Goal: Task Accomplishment & Management: Manage account settings

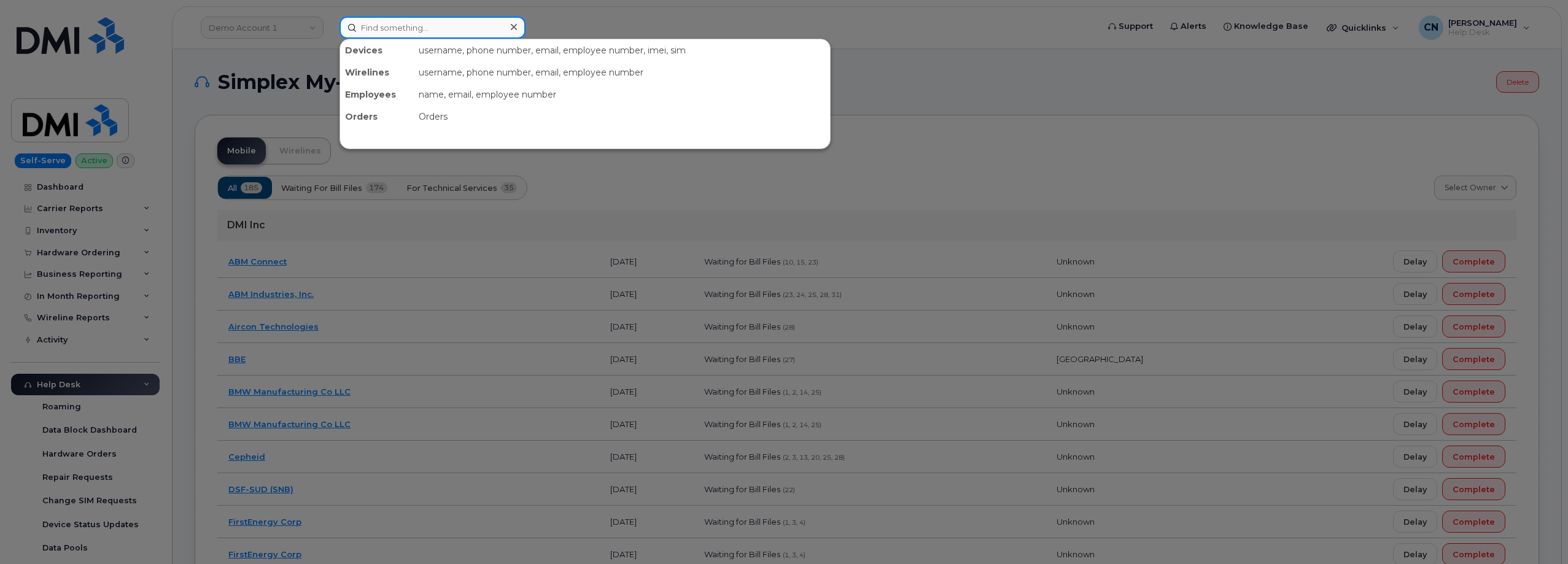
click at [427, 32] on input at bounding box center [433, 27] width 186 height 22
paste input "9144036189"
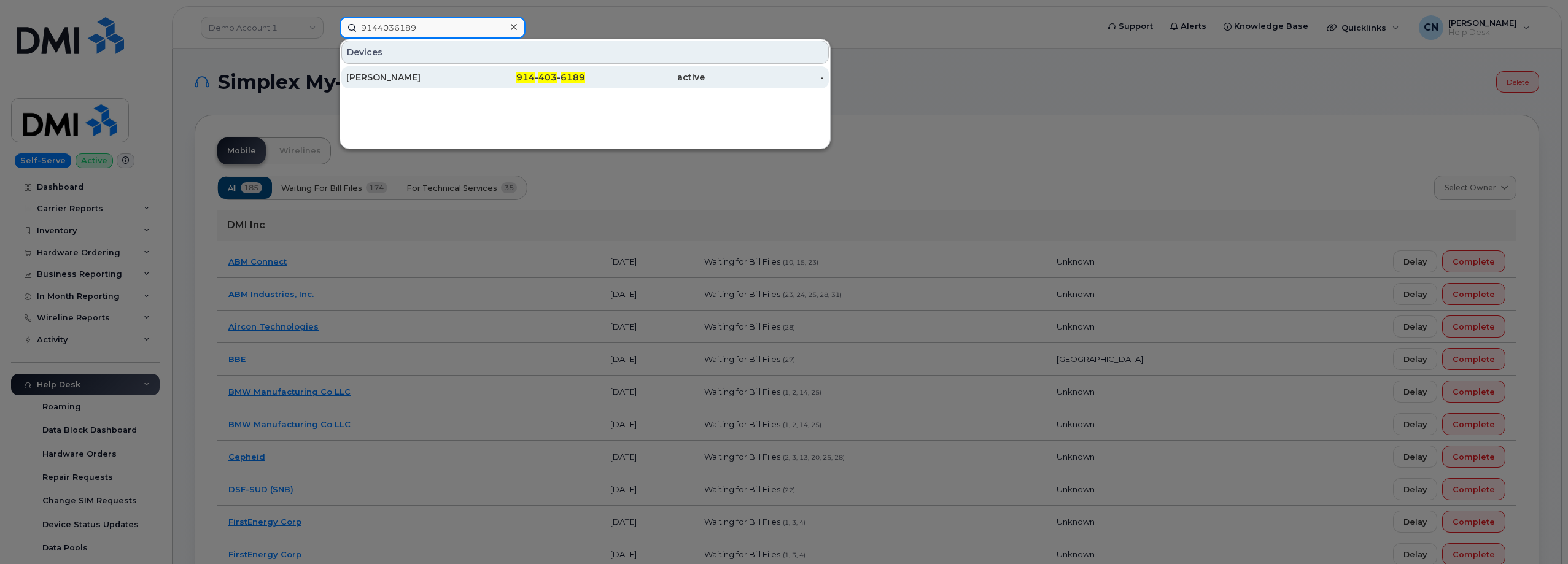
type input "9144036189"
click at [410, 77] on div "ELPIDIO MANJARREZ" at bounding box center [406, 77] width 120 height 12
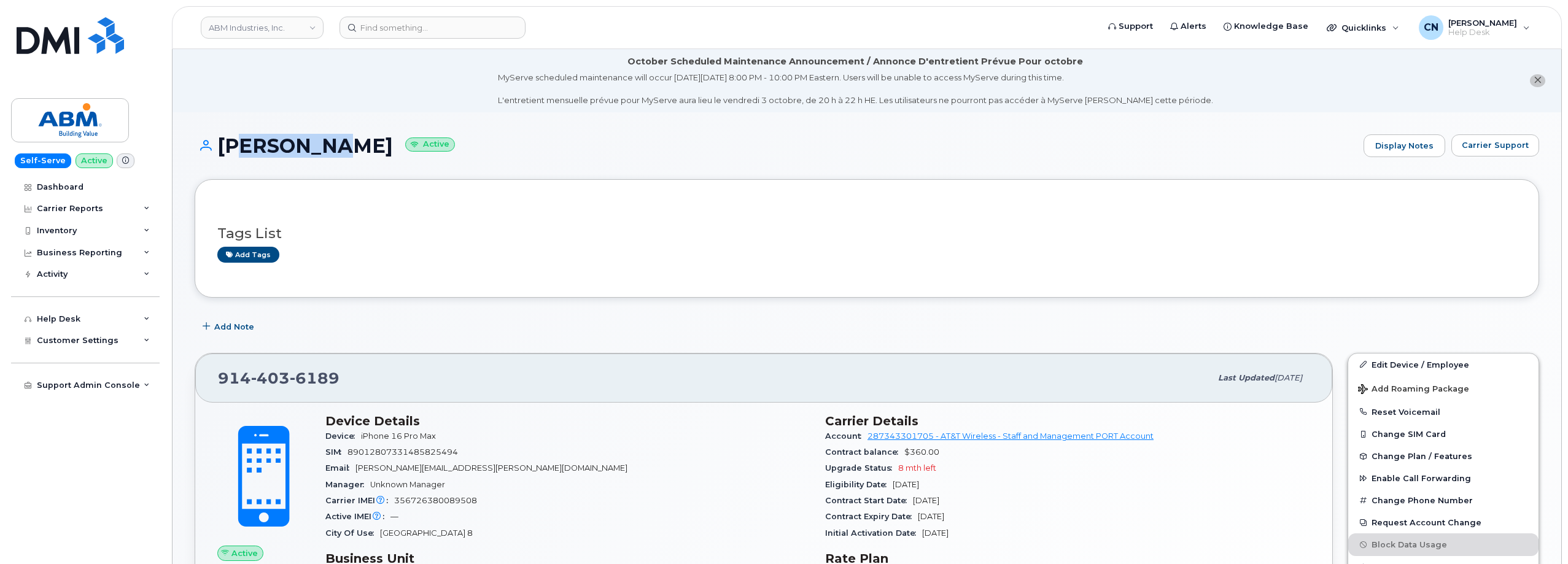
drag, startPoint x: 224, startPoint y: 145, endPoint x: 206, endPoint y: 167, distance: 28.4
click at [318, 146] on h1 "ELPIDIO MANJARREZ Active" at bounding box center [776, 146] width 1163 height 21
click at [204, 167] on div "ELPIDIO MANJARREZ Active Display Notes Carrier Support" at bounding box center [867, 157] width 1344 height 46
drag, startPoint x: 222, startPoint y: 146, endPoint x: 463, endPoint y: 143, distance: 241.0
click at [463, 143] on h1 "ELPIDIO MANJARREZ Active" at bounding box center [776, 146] width 1163 height 21
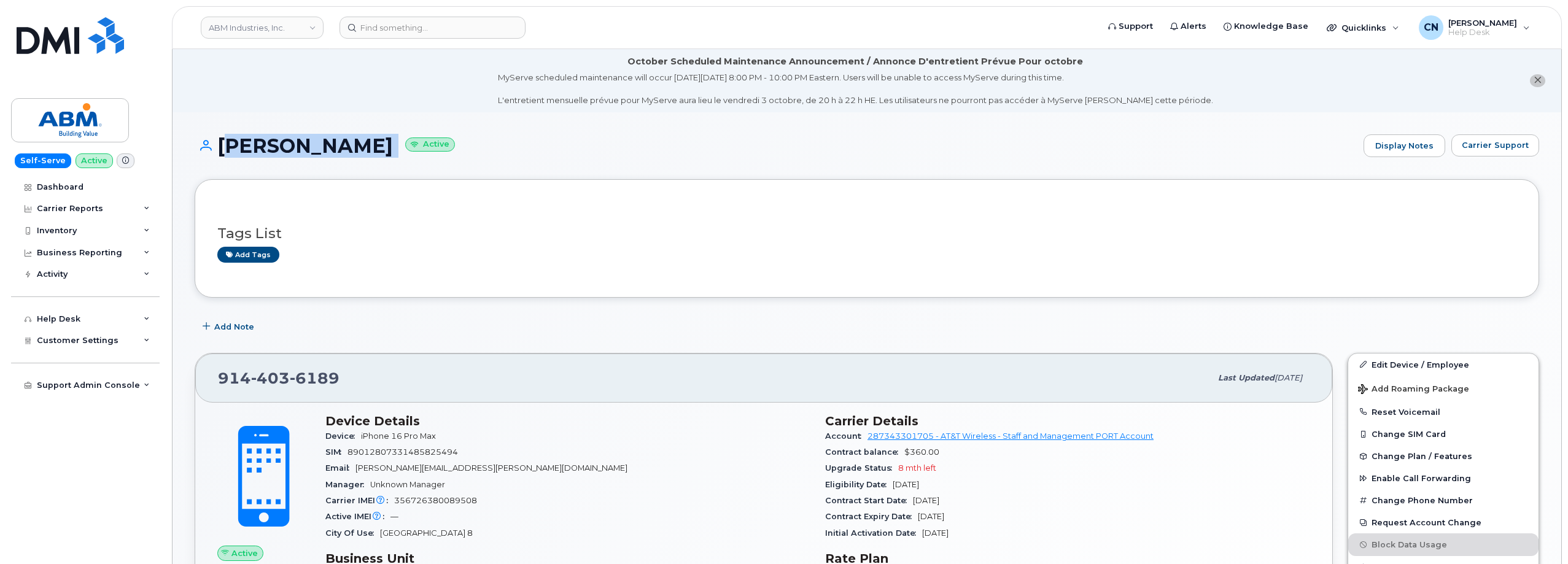
copy h1 "ELPIDIO MANJARREZ"
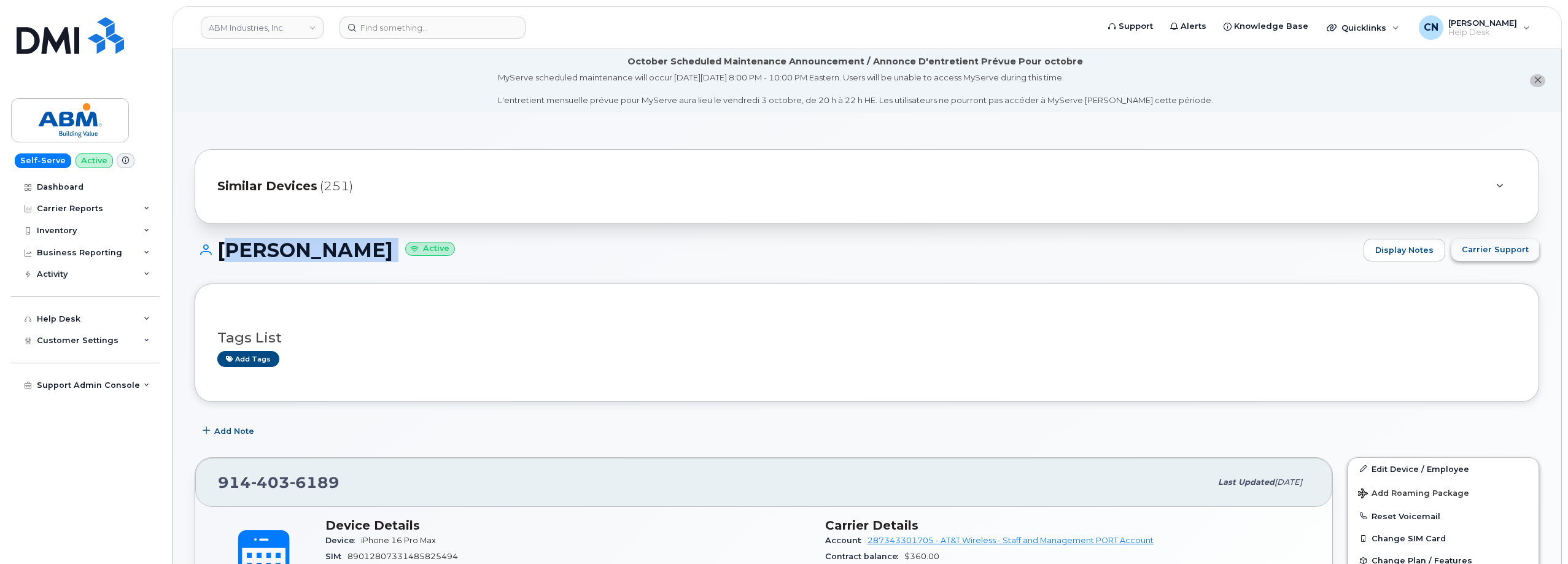
click at [1491, 248] on span "Carrier Support" at bounding box center [1495, 249] width 67 height 11
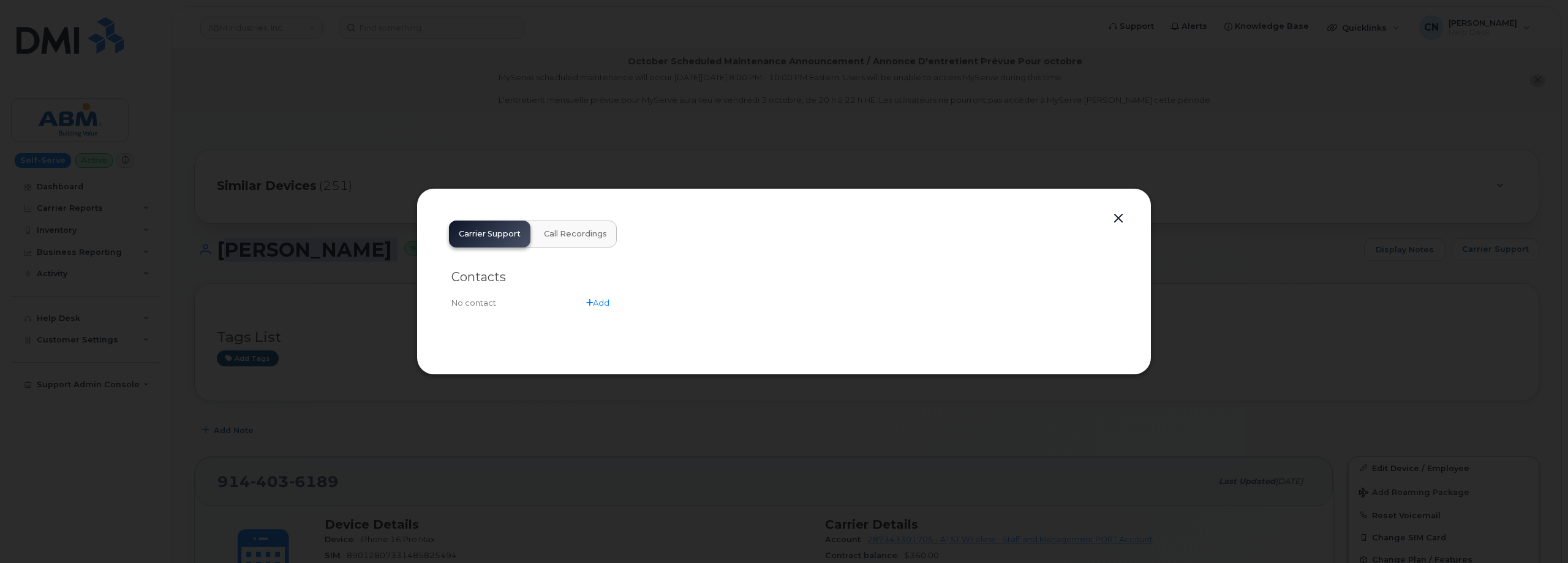
click at [1122, 215] on button "button" at bounding box center [1119, 219] width 18 height 18
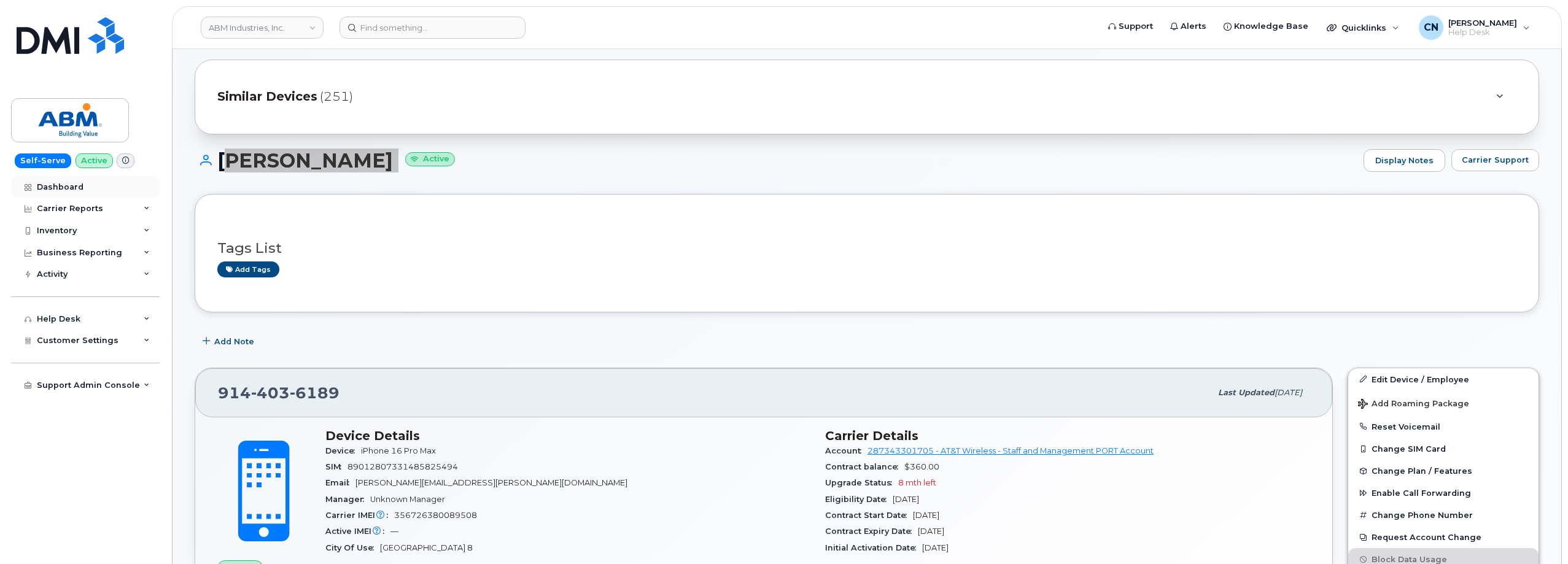
scroll to position [61, 0]
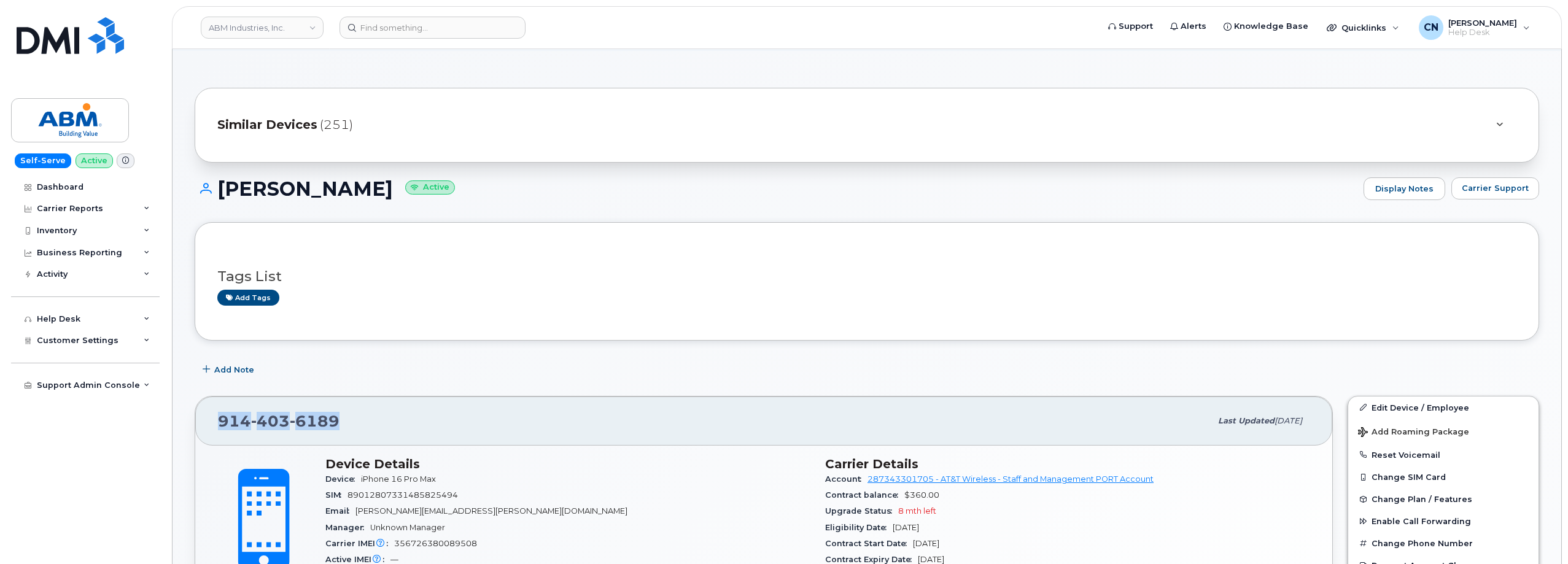
drag, startPoint x: 390, startPoint y: 426, endPoint x: 296, endPoint y: 280, distance: 173.6
copy span "914 403 6189"
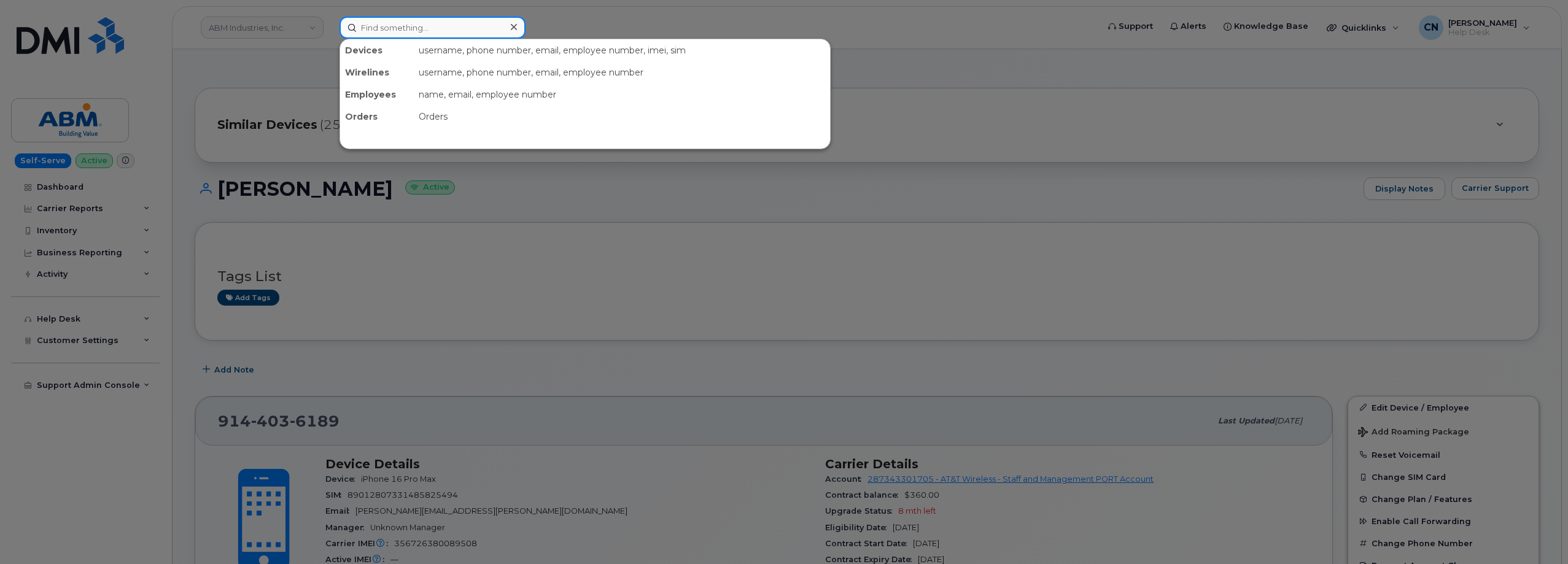
click at [382, 24] on input at bounding box center [433, 27] width 186 height 22
paste input "3125909394"
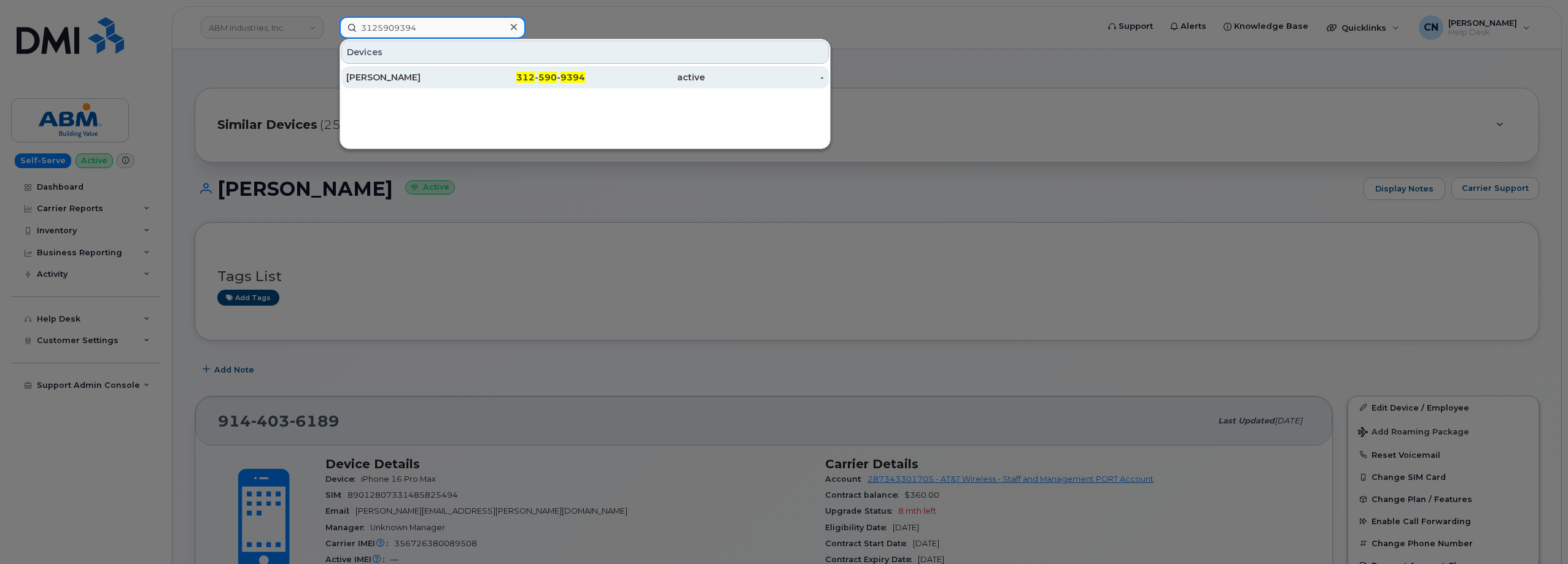
type input "3125909394"
click at [383, 72] on div "COURTNEY KACZOR" at bounding box center [406, 77] width 120 height 12
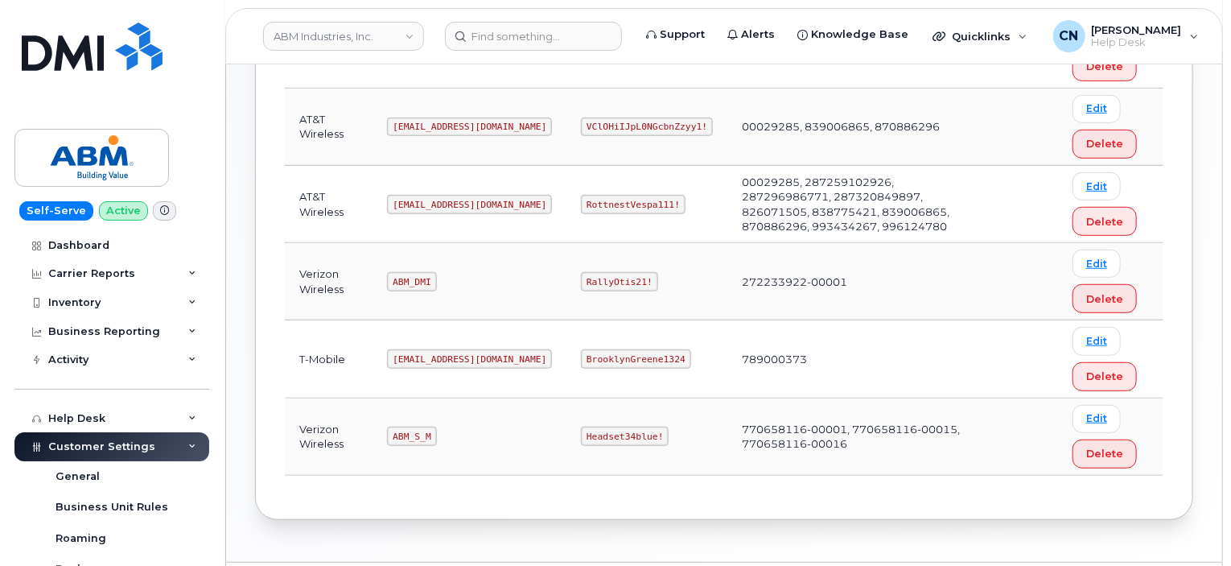
scroll to position [402, 0]
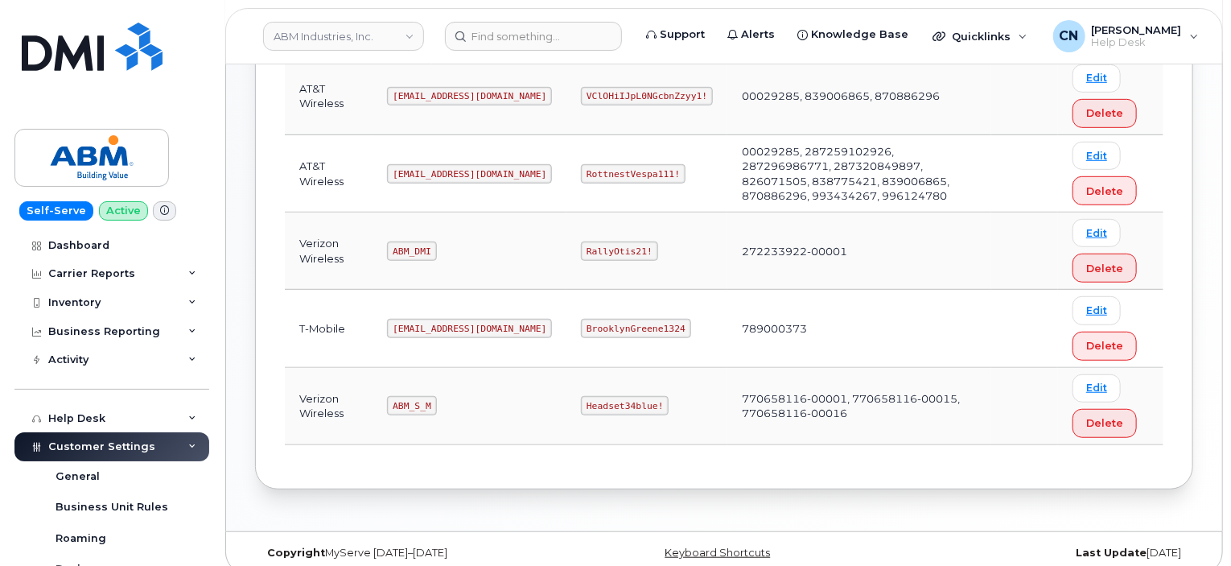
drag, startPoint x: 386, startPoint y: 245, endPoint x: 410, endPoint y: 314, distance: 73.3
click at [394, 245] on td "ABM_DMI" at bounding box center [469, 250] width 194 height 77
drag, startPoint x: 389, startPoint y: 246, endPoint x: 464, endPoint y: 249, distance: 74.9
click at [464, 249] on td "ABM_DMI" at bounding box center [469, 250] width 194 height 77
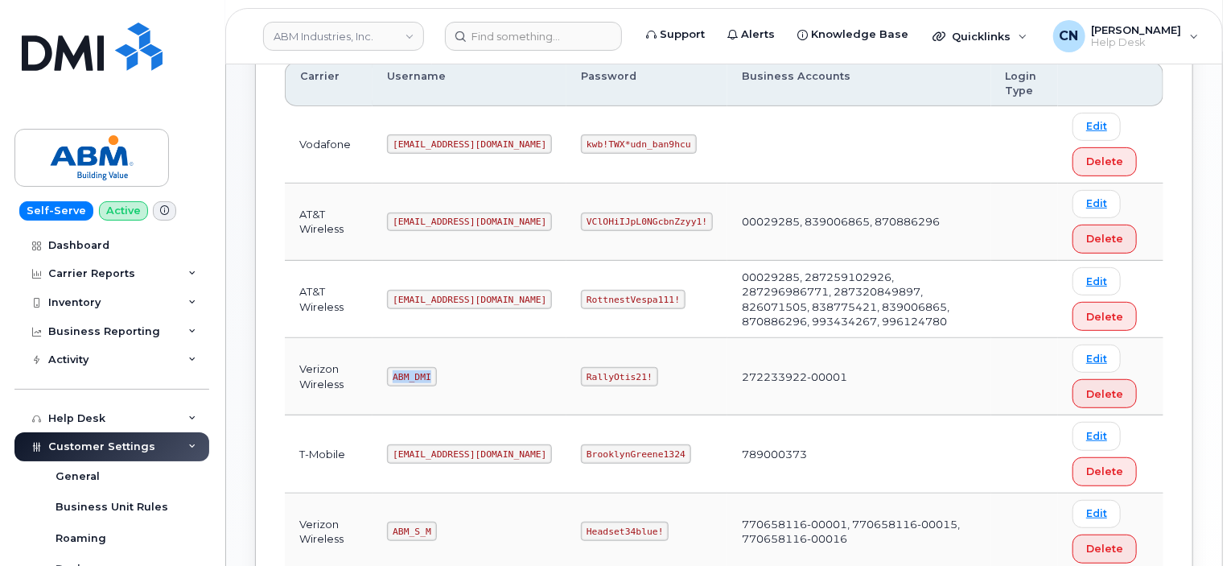
scroll to position [241, 0]
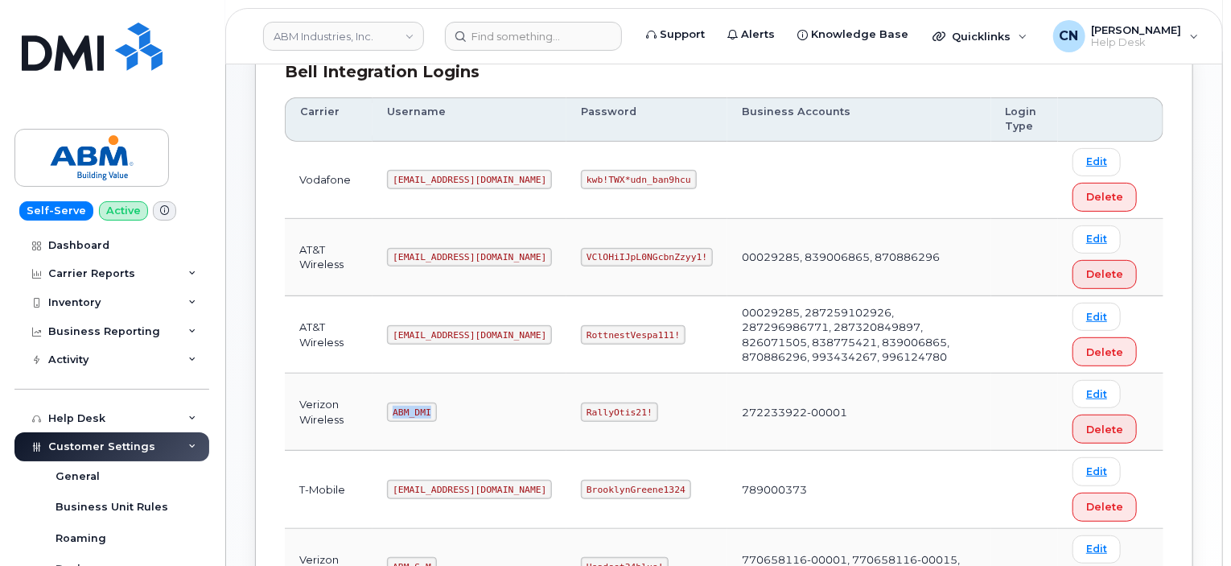
copy code "ABM_DMI"
drag, startPoint x: 525, startPoint y: 408, endPoint x: 603, endPoint y: 409, distance: 77.2
click at [603, 409] on td "RallyOtis21!" at bounding box center [646, 411] width 161 height 77
copy code "RallyOtis21!"
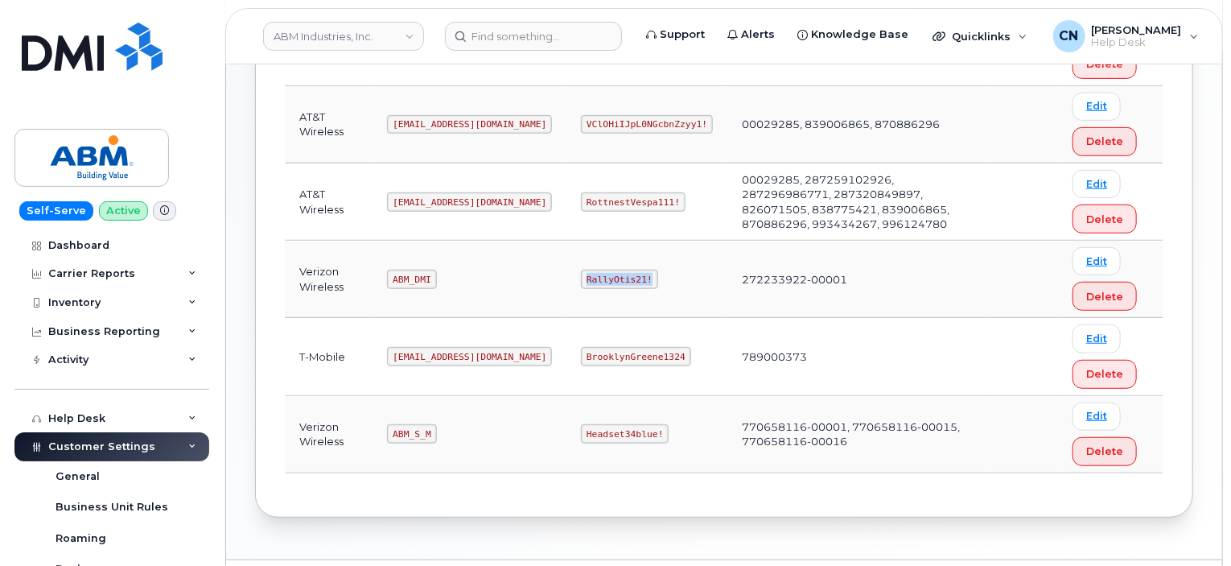
scroll to position [402, 0]
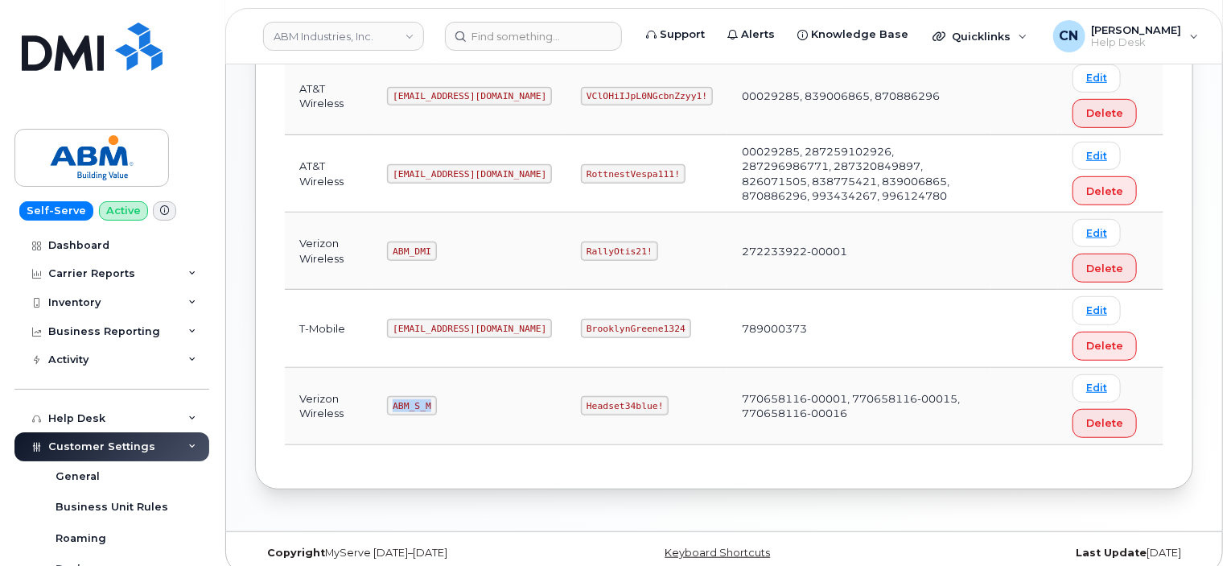
drag, startPoint x: 442, startPoint y: 406, endPoint x: 375, endPoint y: 400, distance: 67.9
click at [375, 400] on td "ABM_S_M" at bounding box center [469, 406] width 194 height 77
copy code "ABM_S_M"
drag, startPoint x: 521, startPoint y: 401, endPoint x: 714, endPoint y: 412, distance: 193.4
click at [679, 409] on tr "Verizon Wireless ABM_S_M Headset34blue! 770658116-00001, 770658116-00015, 77065…" at bounding box center [724, 406] width 879 height 77
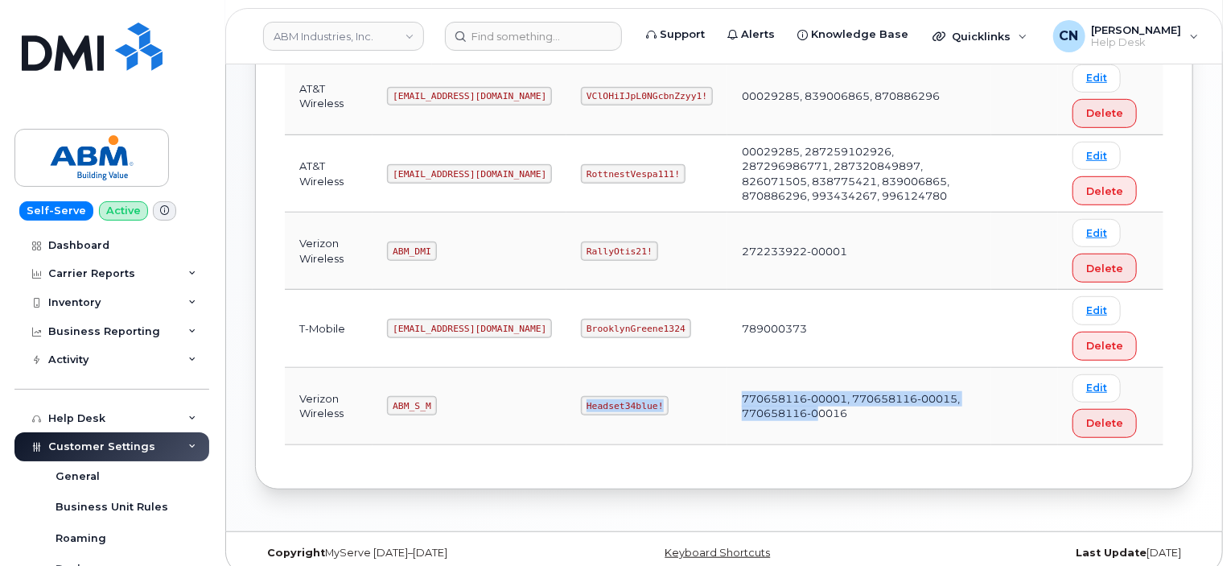
copy tr "Headset34blue! 770658116-00001, 770658116-00015, 770658116-0"
click at [587, 422] on td "Headset34blue!" at bounding box center [646, 406] width 161 height 77
click at [566, 396] on td "Headset34blue!" at bounding box center [646, 406] width 161 height 77
drag, startPoint x: 525, startPoint y: 397, endPoint x: 611, endPoint y: 398, distance: 86.9
click at [604, 398] on code "Headset34blue!" at bounding box center [625, 405] width 88 height 19
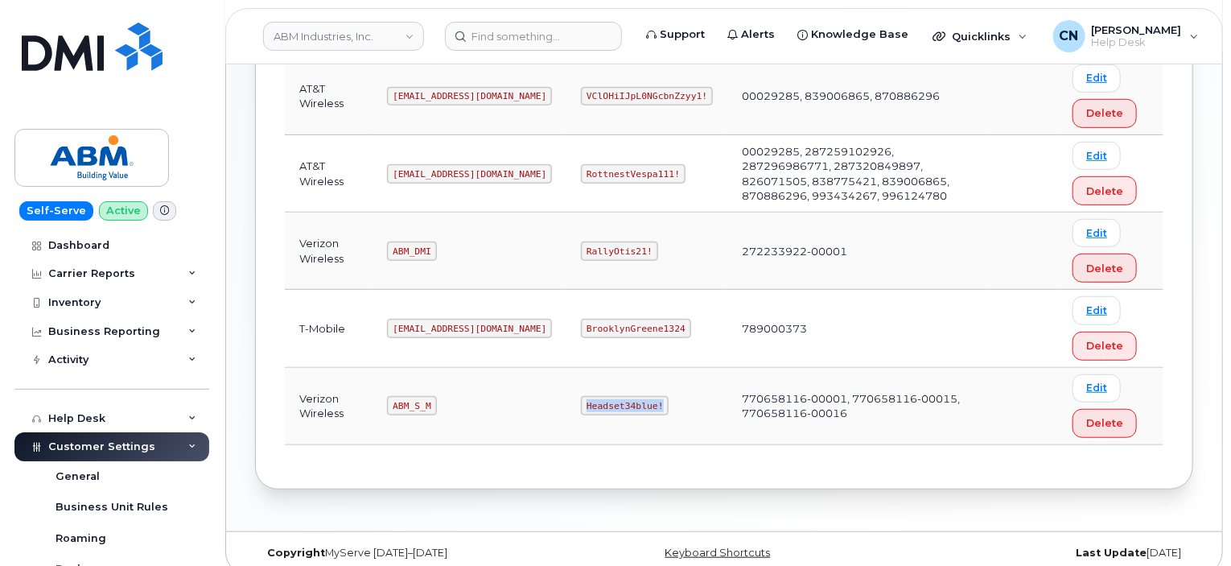
copy code "Headset34blue!"
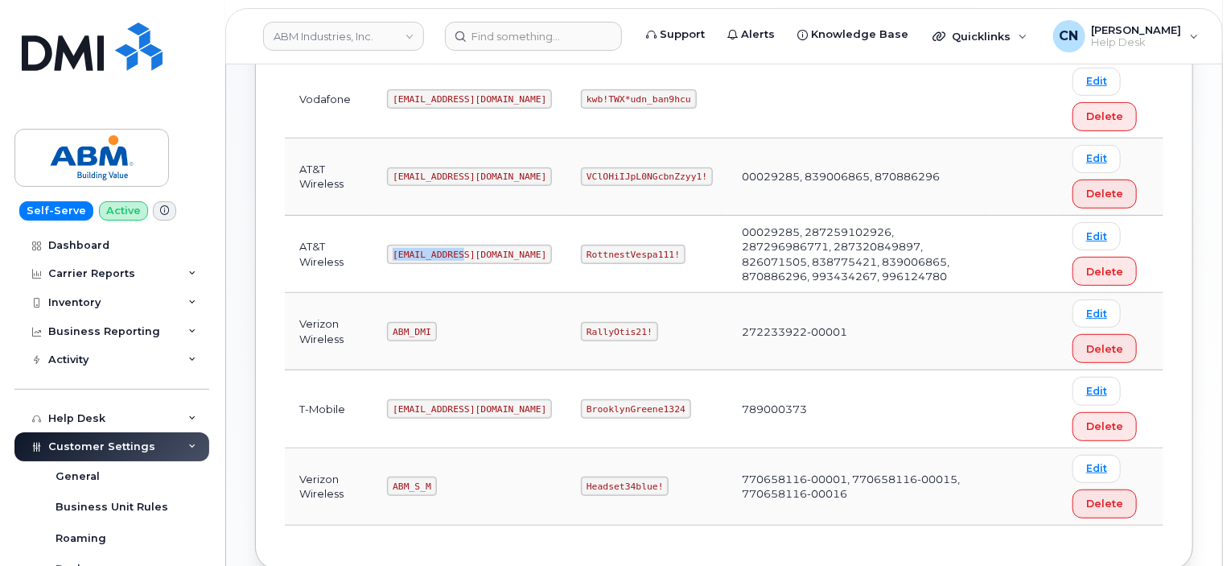
drag, startPoint x: 393, startPoint y: 253, endPoint x: 975, endPoint y: 234, distance: 582.7
click at [492, 250] on td "abm@dminc.com" at bounding box center [469, 254] width 194 height 77
copy code "abm@dminc.com"
drag, startPoint x: 528, startPoint y: 254, endPoint x: 637, endPoint y: 249, distance: 109.5
click at [625, 253] on td "RottnestVespa111!" at bounding box center [646, 254] width 161 height 77
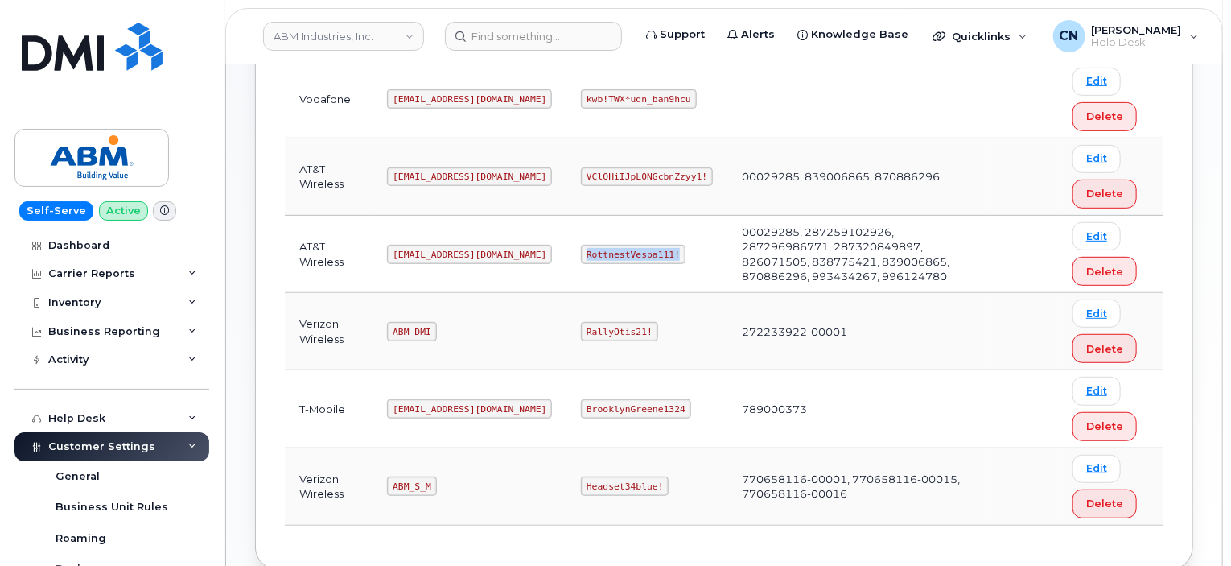
copy code "RottnestVespa111!"
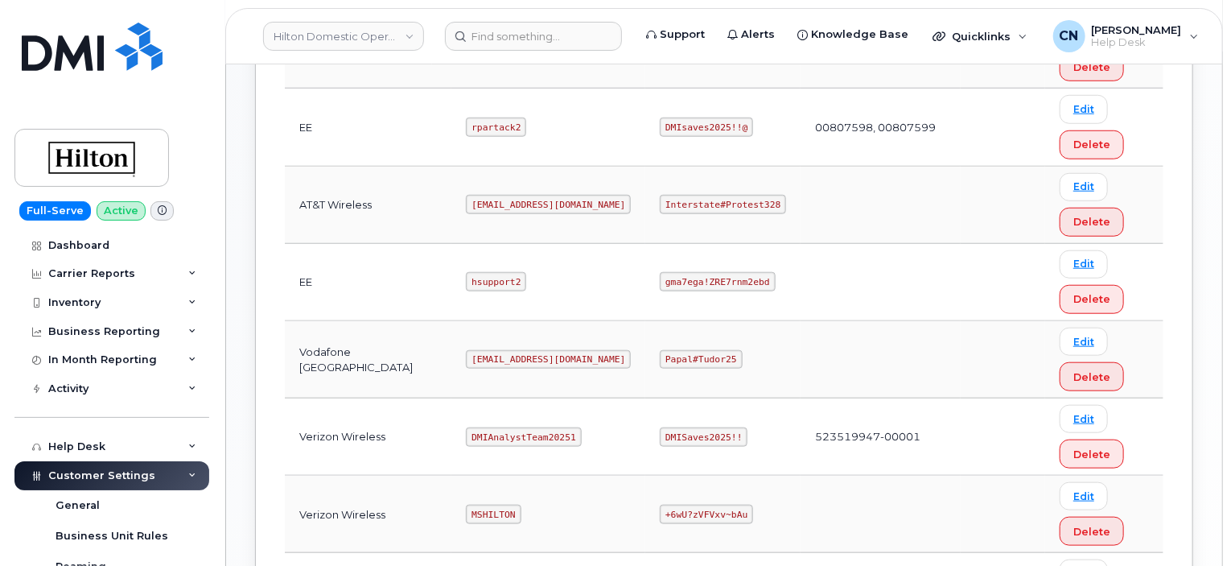
scroll to position [724, 0]
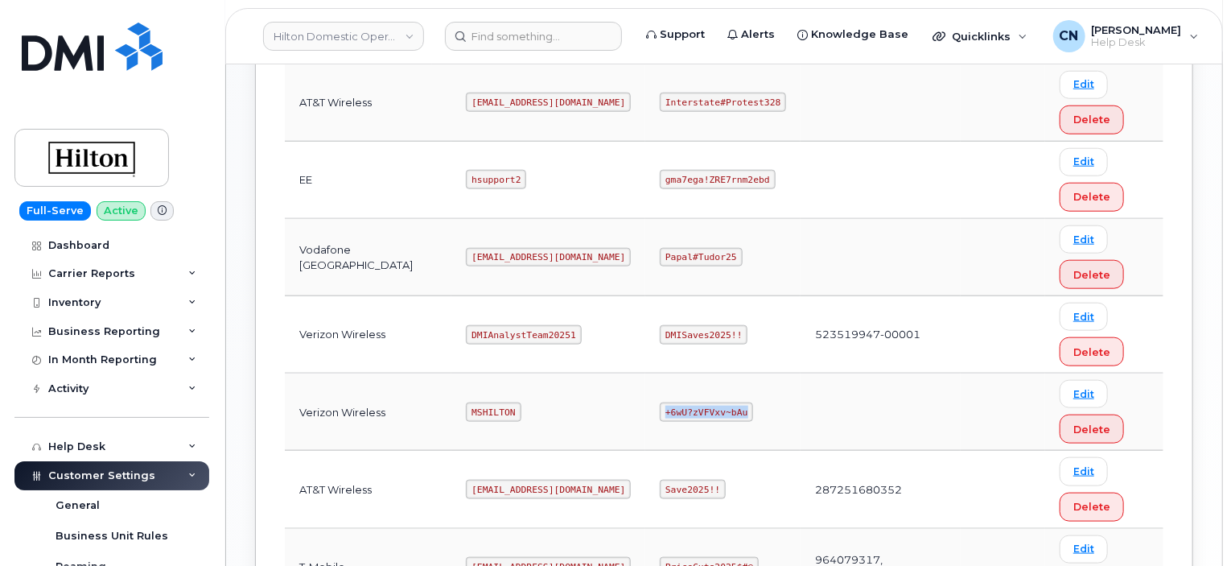
drag, startPoint x: 634, startPoint y: 411, endPoint x: 846, endPoint y: 401, distance: 212.6
click at [791, 405] on tr "Verizon Wireless MSHILTON +6wU?zVFVxv~bAu Edit Delete" at bounding box center [724, 411] width 879 height 77
copy code "+6wU?zVFVxv~bAu"
click at [466, 409] on code "MSHILTON" at bounding box center [493, 411] width 55 height 19
drag, startPoint x: 447, startPoint y: 407, endPoint x: 672, endPoint y: 372, distance: 227.1
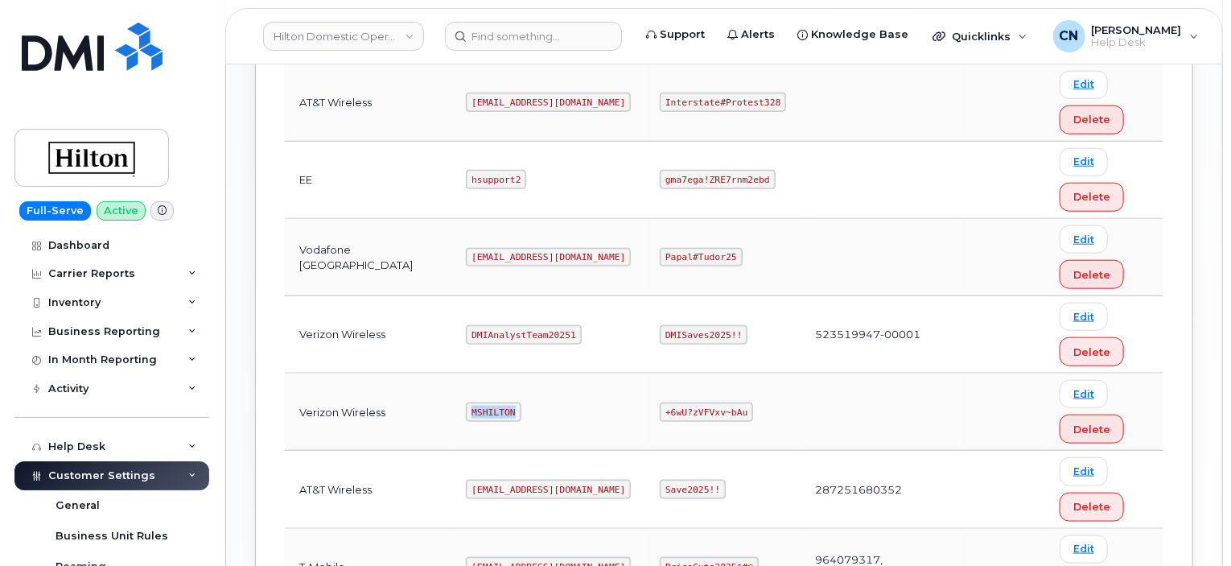
click at [552, 399] on td "MSHILTON" at bounding box center [548, 411] width 194 height 77
copy code "MSHILTON"
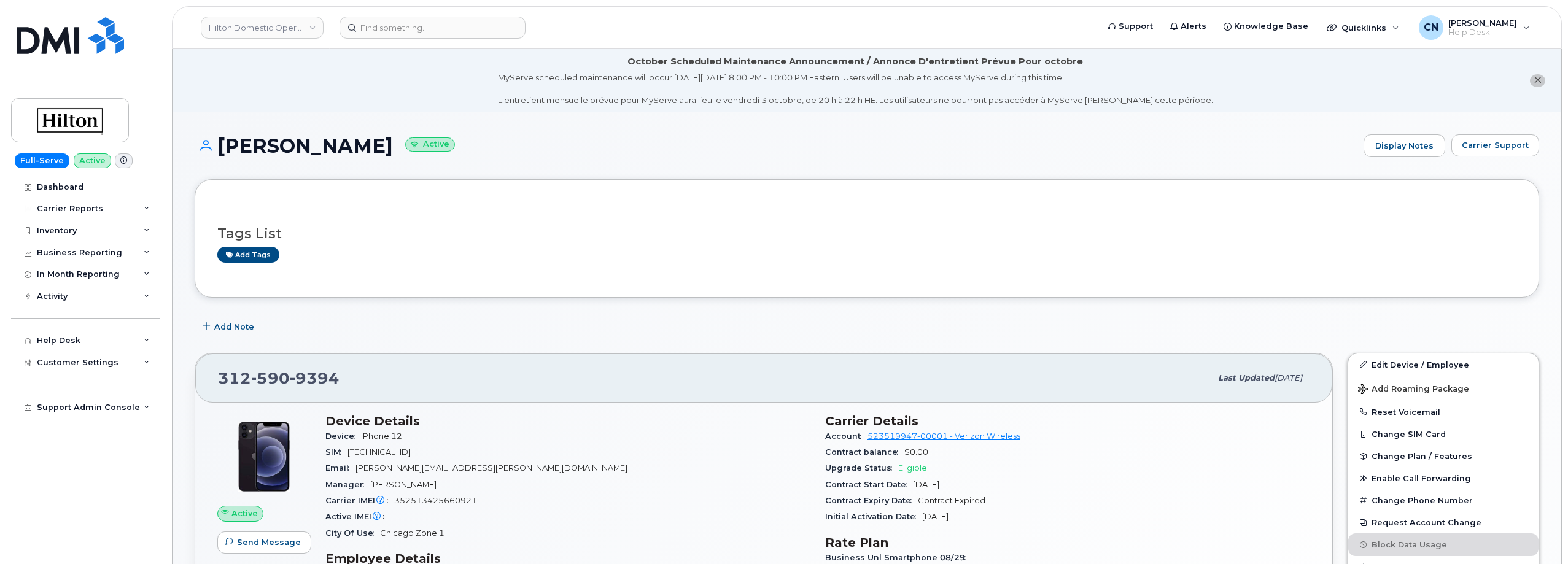
drag, startPoint x: 414, startPoint y: 149, endPoint x: 223, endPoint y: 158, distance: 191.2
click at [223, 158] on div "[PERSON_NAME] Active Display Notes Carrier Support" at bounding box center [867, 157] width 1344 height 46
copy h1 "[PERSON_NAME]"
click at [255, 33] on link "Hilton Domestic Operating Company Inc" at bounding box center [262, 27] width 123 height 22
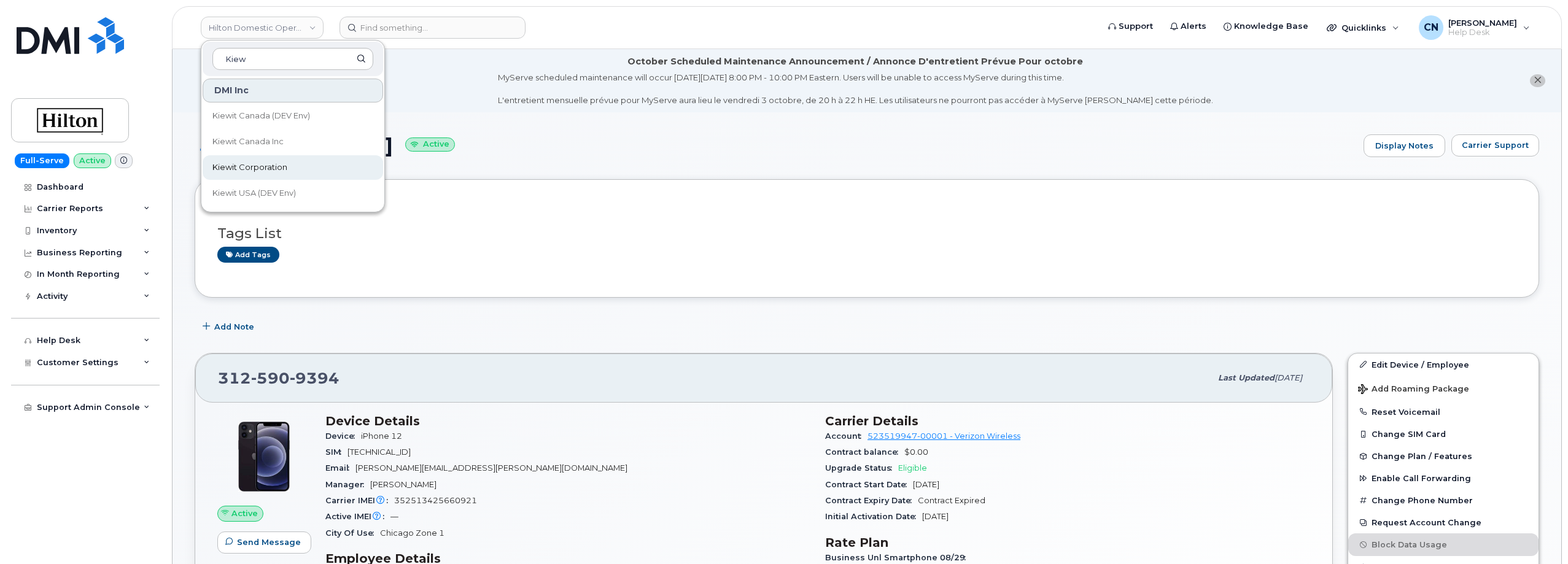
type input "Kiew"
click at [269, 167] on span "Kiewit Corporation" at bounding box center [250, 168] width 75 height 12
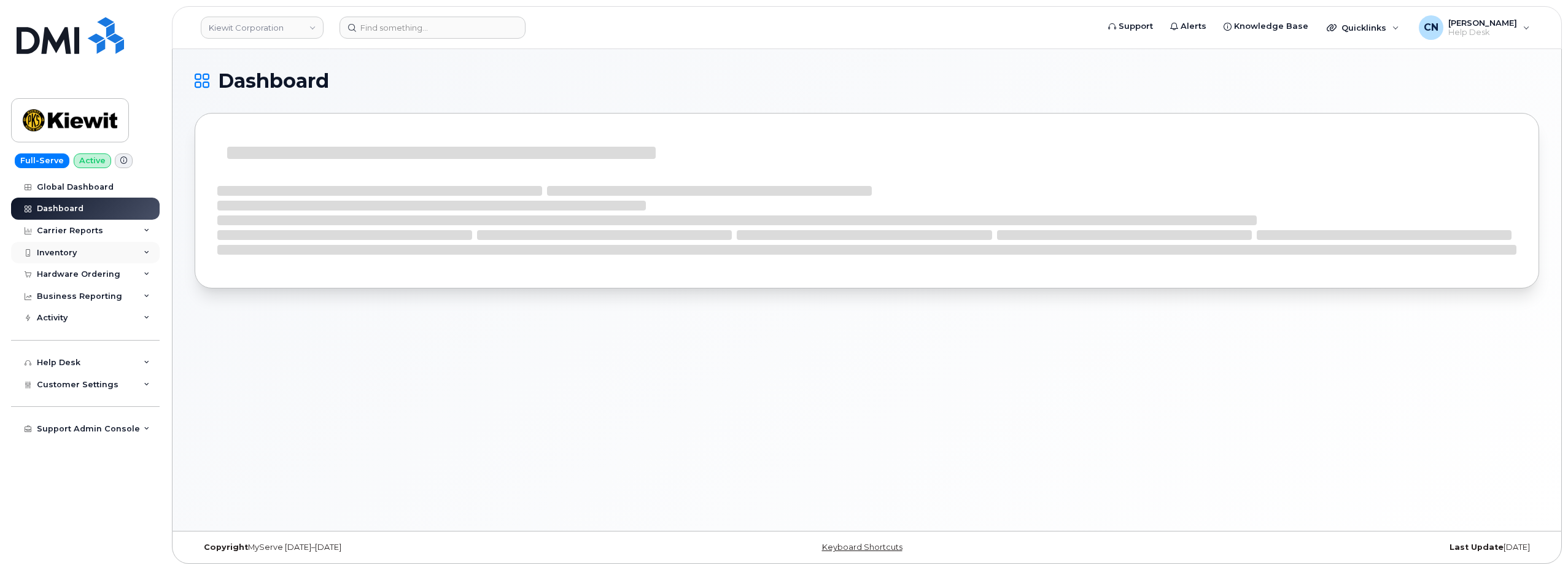
click at [64, 250] on div "Inventory" at bounding box center [56, 253] width 40 height 10
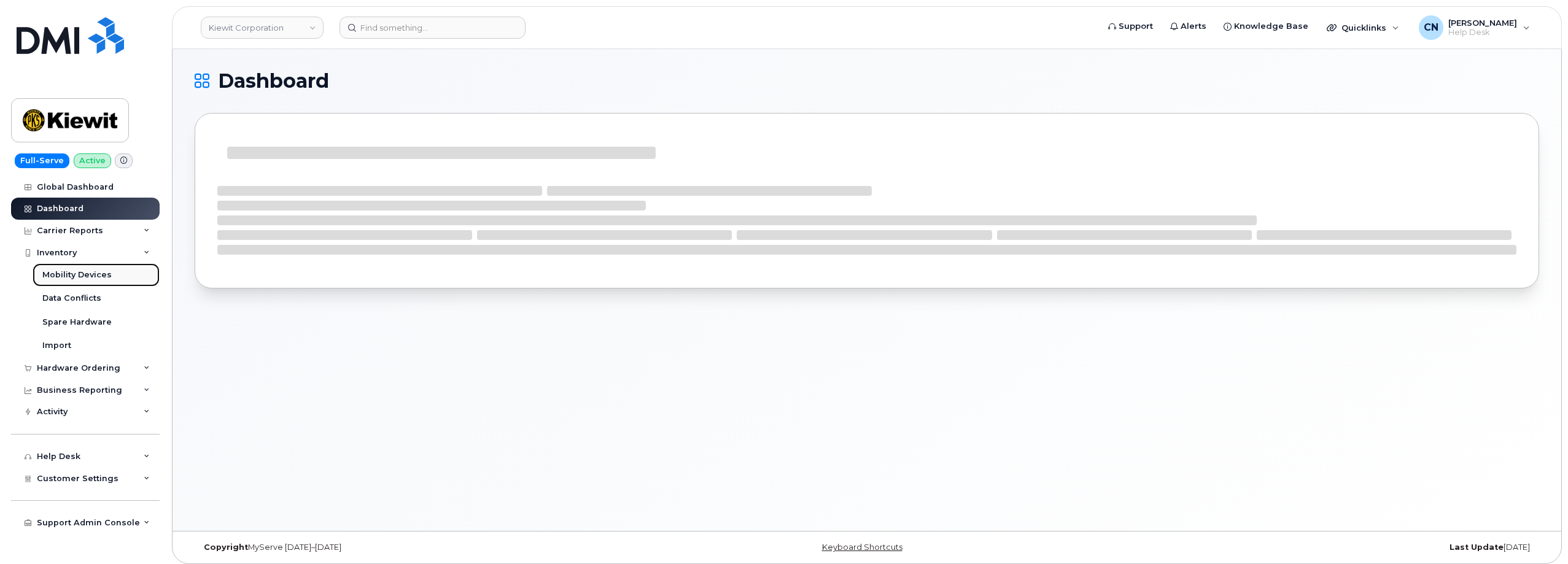
click at [57, 272] on div "Mobility Devices" at bounding box center [77, 275] width 69 height 11
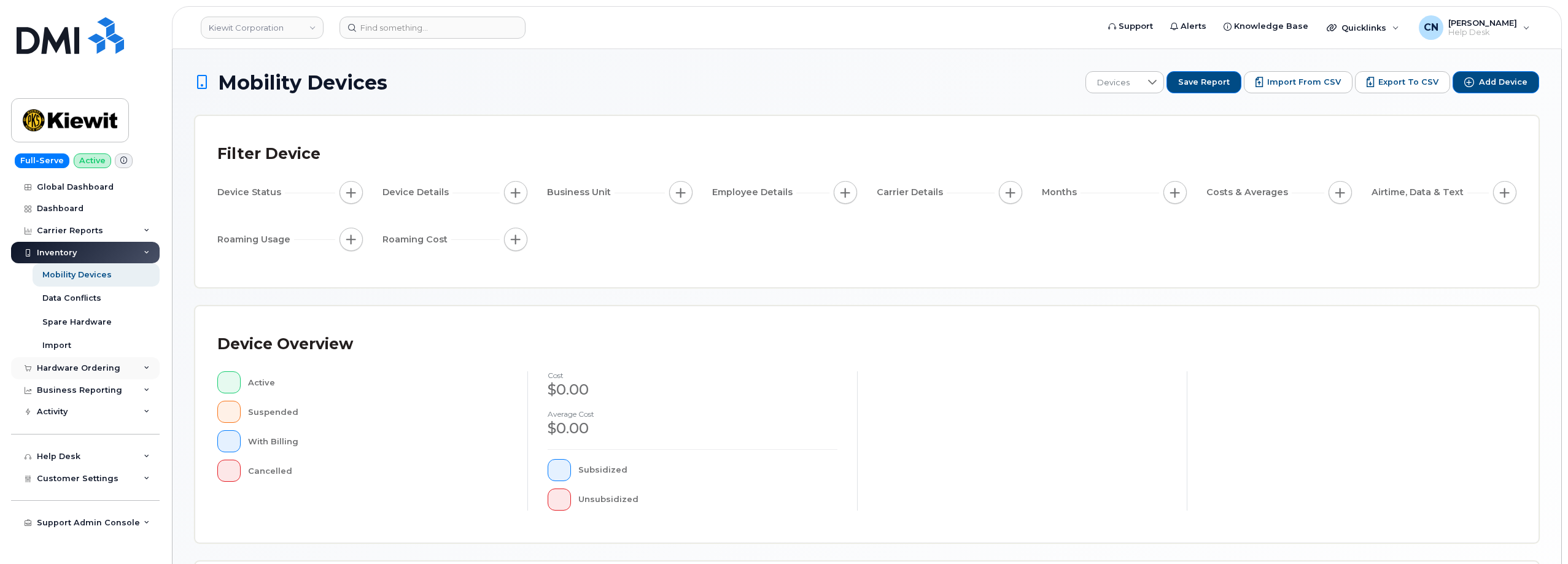
click at [58, 366] on div "Hardware Ordering" at bounding box center [78, 368] width 83 height 10
click at [51, 407] on link "Orders" at bounding box center [96, 414] width 127 height 24
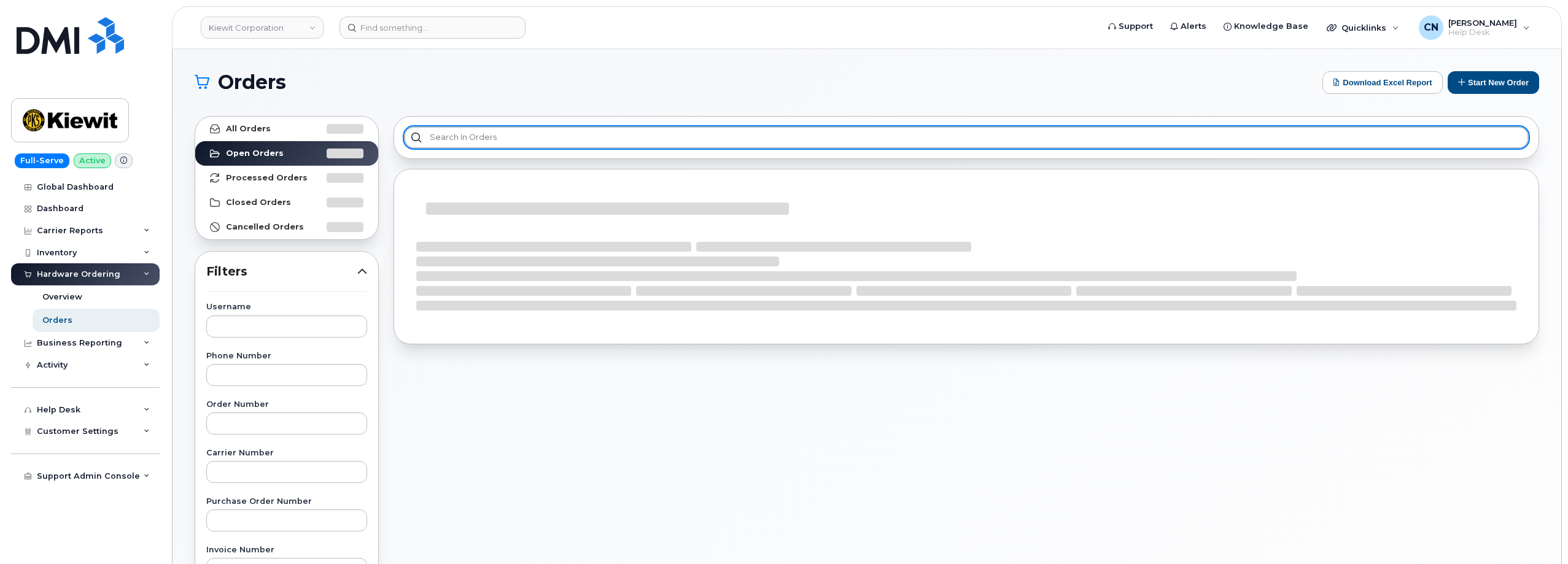
click at [495, 140] on input "text" at bounding box center [966, 137] width 1125 height 22
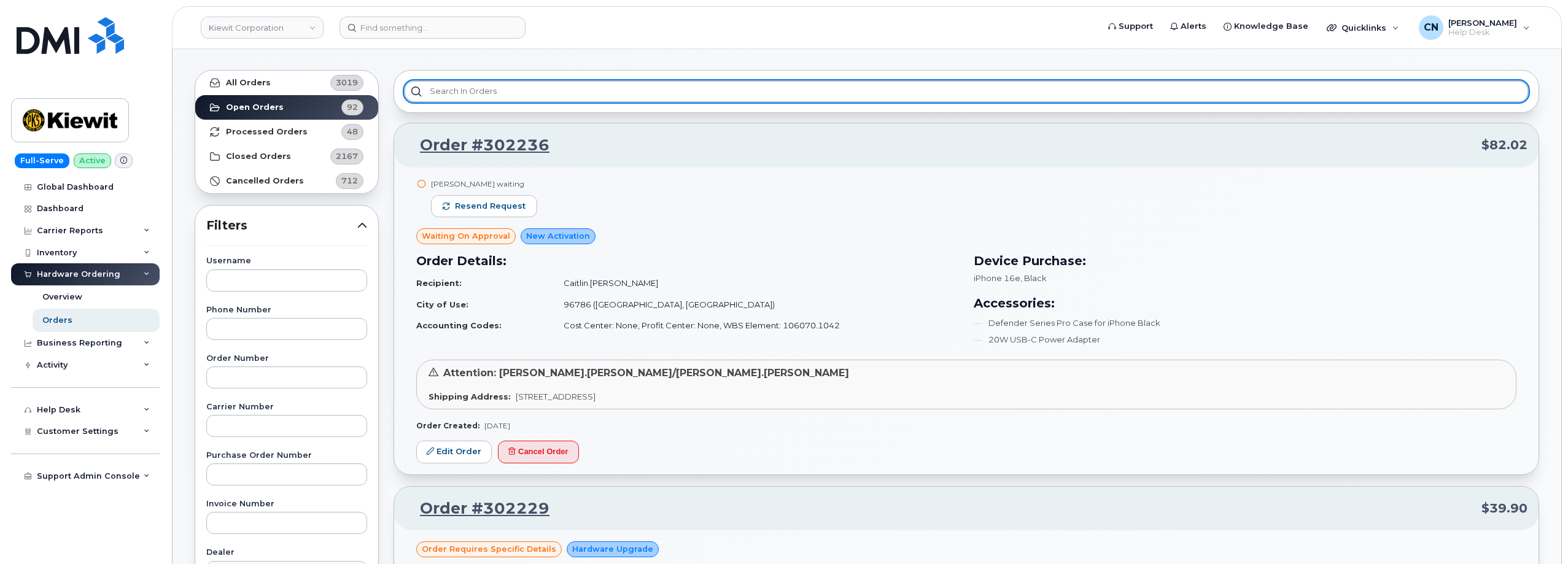
scroll to position [123, 0]
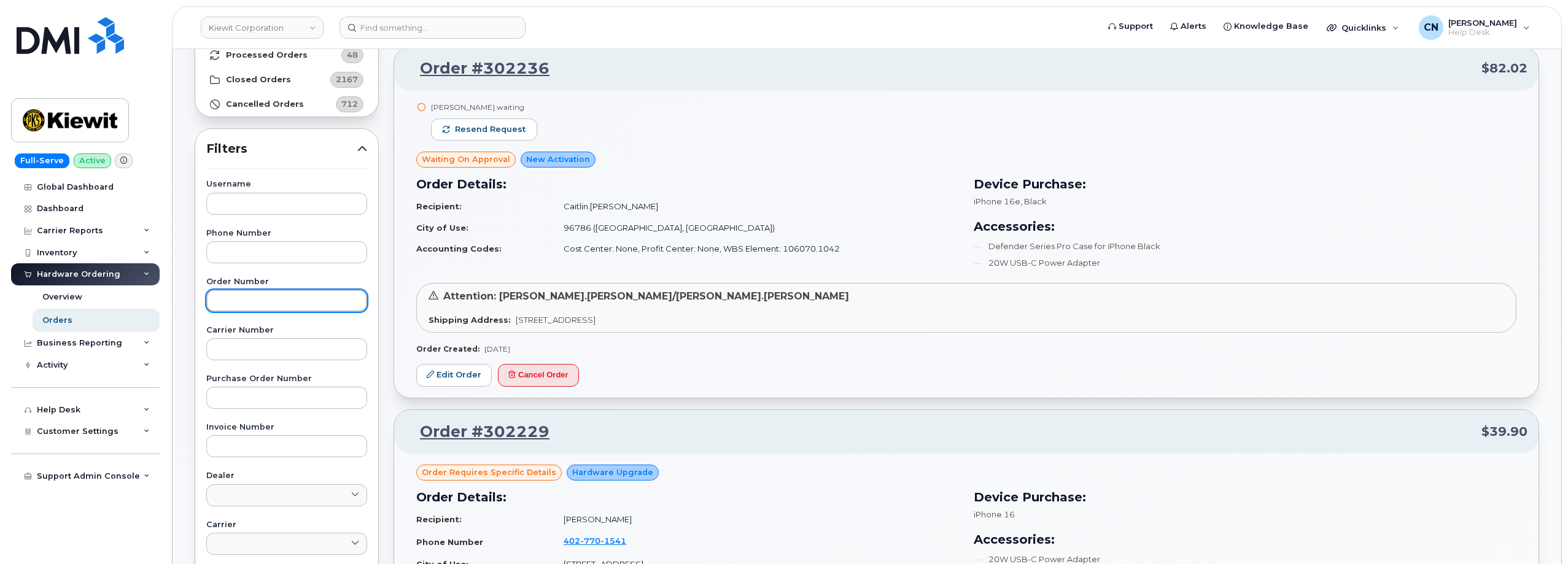
click at [256, 306] on input "text" at bounding box center [286, 301] width 161 height 22
paste input "292560"
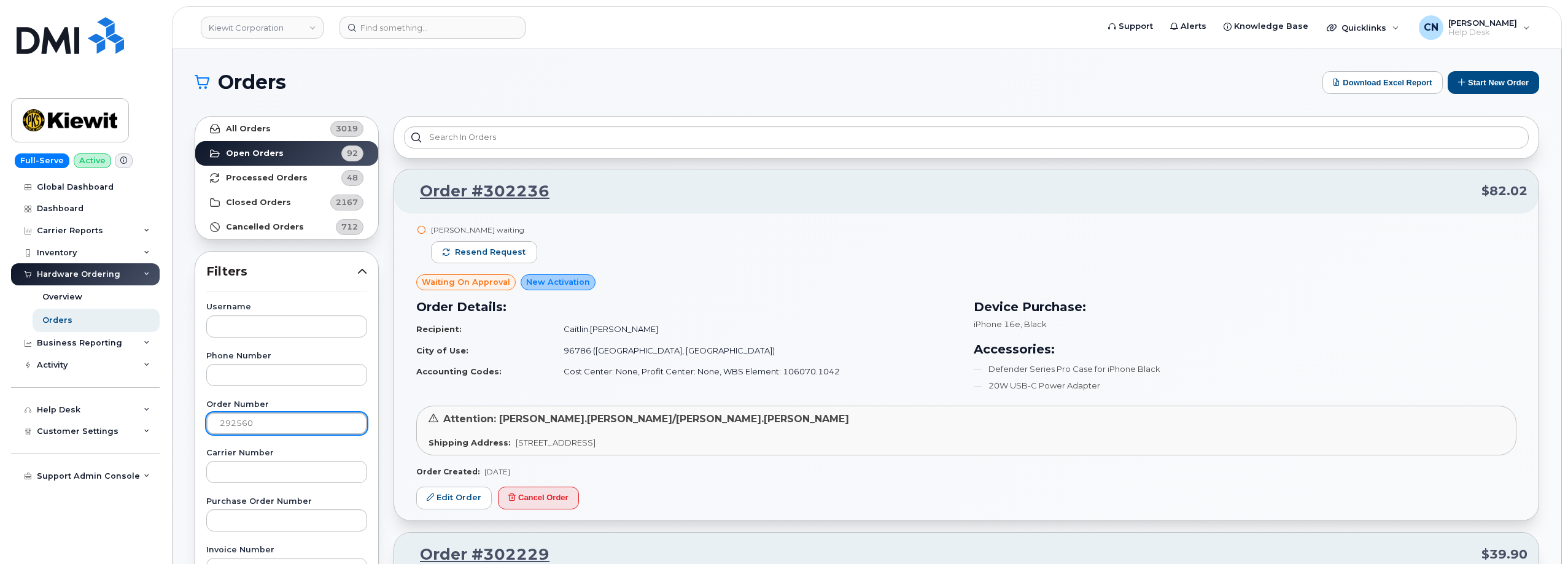
type input "292560"
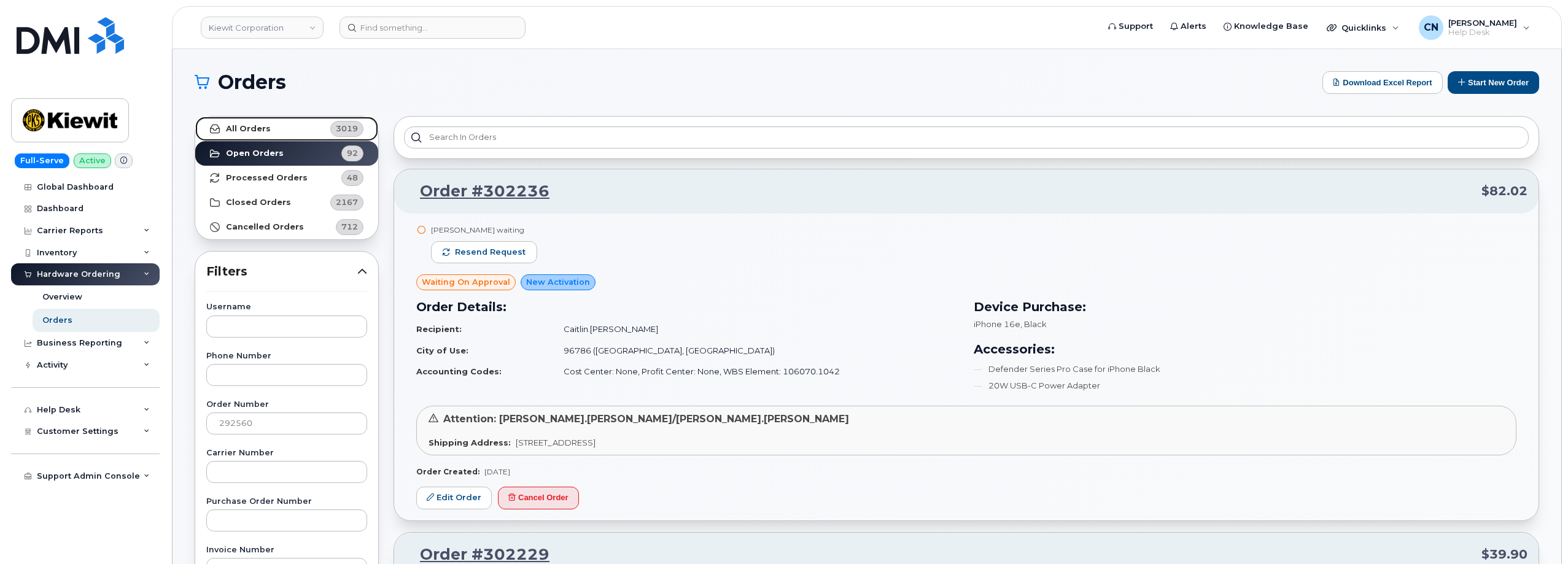
click at [255, 131] on strong "All Orders" at bounding box center [248, 129] width 45 height 10
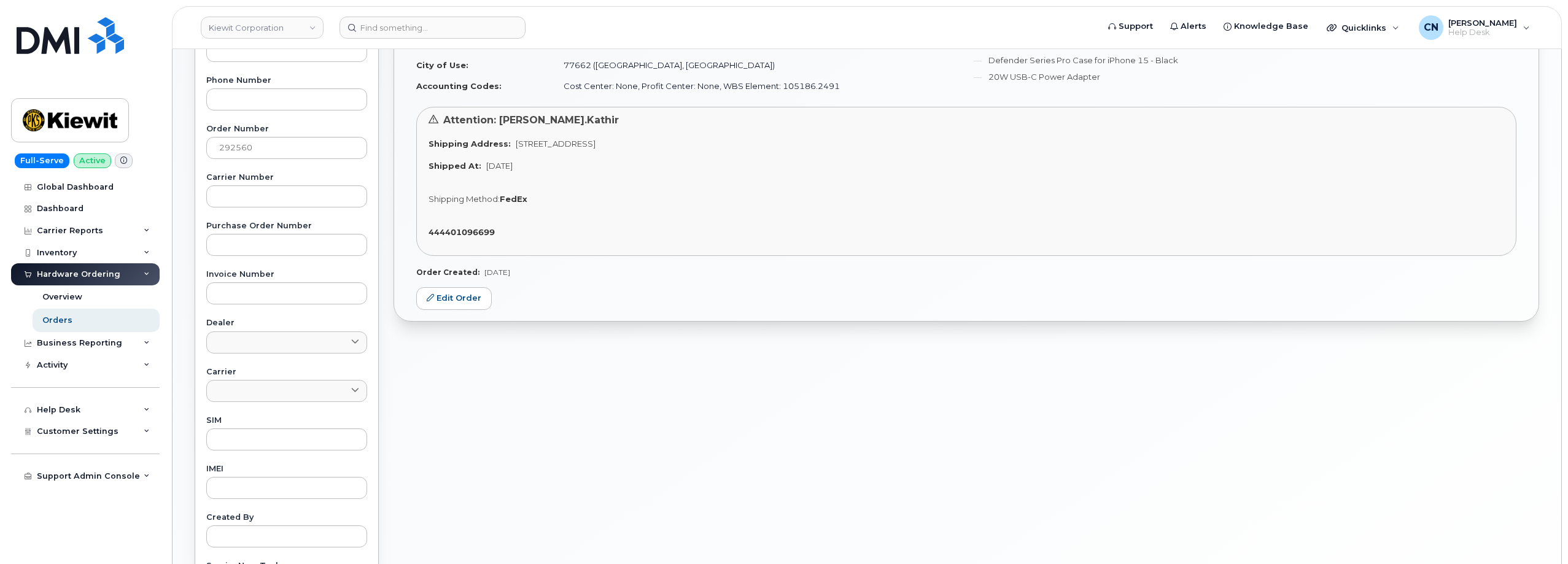
scroll to position [184, 0]
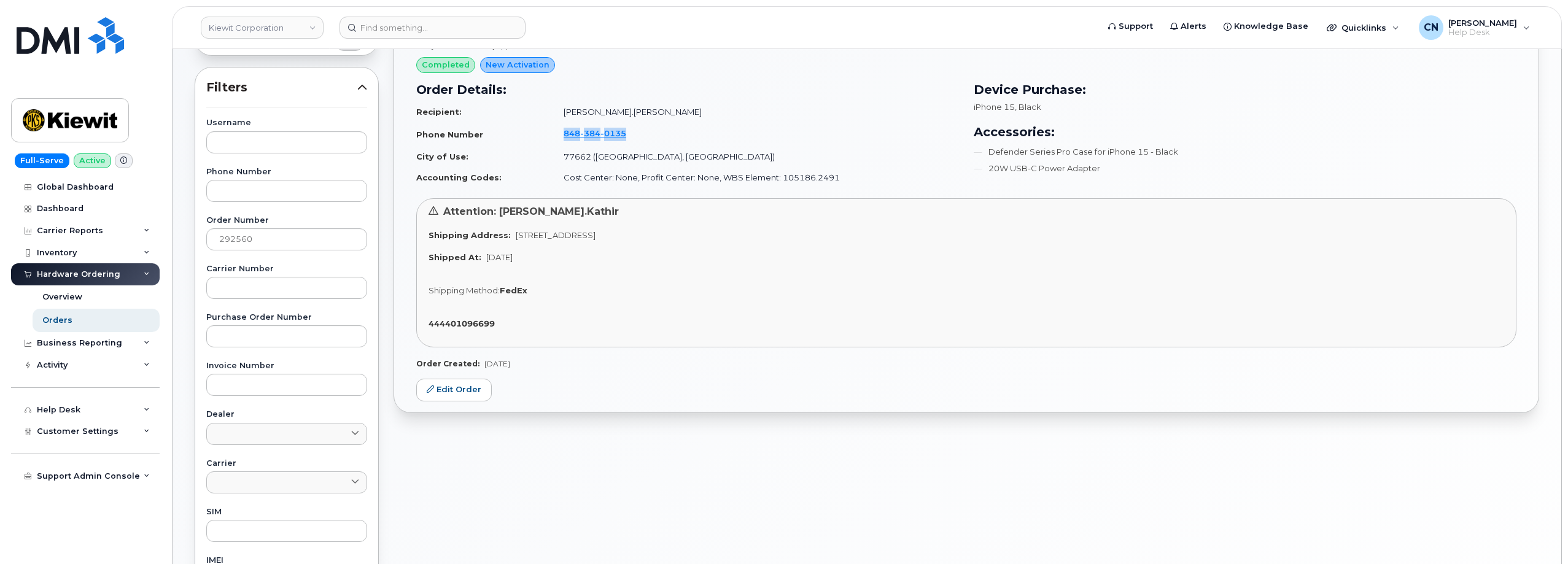
drag, startPoint x: 645, startPoint y: 134, endPoint x: 552, endPoint y: 137, distance: 93.0
click at [552, 137] on td "848 384 0135" at bounding box center [755, 134] width 407 height 24
copy span "848 384 0135"
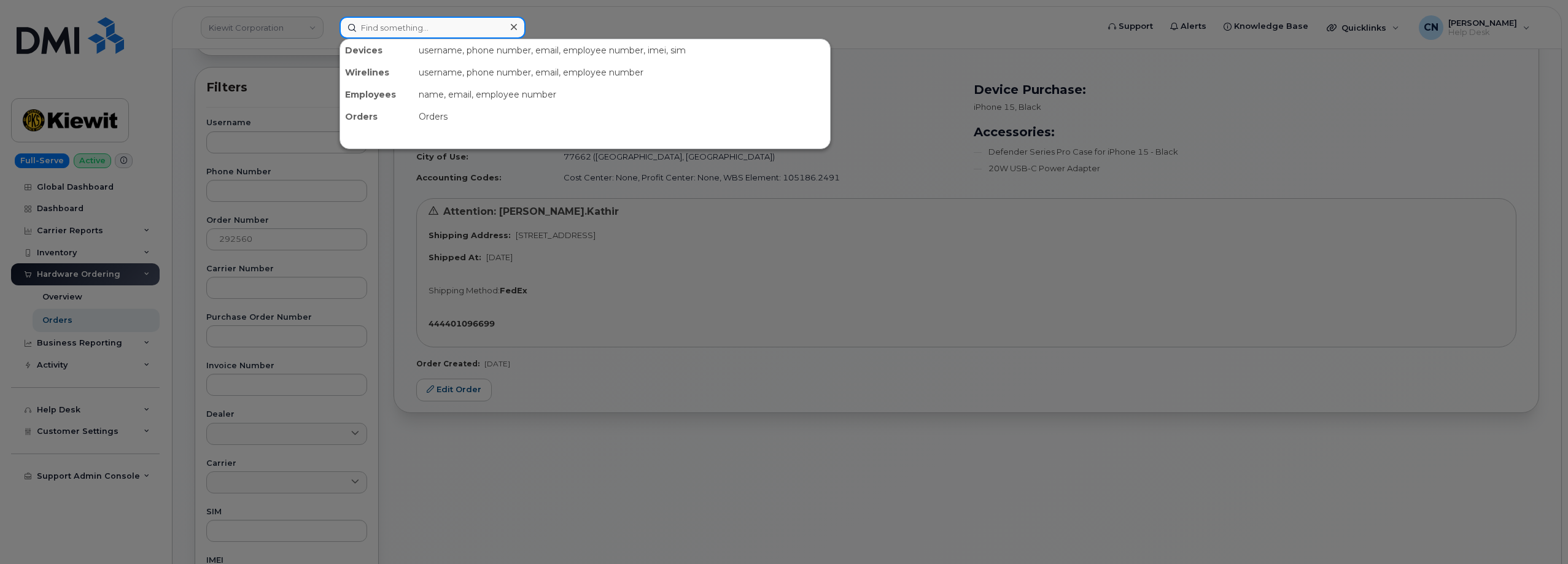
click at [474, 30] on input at bounding box center [433, 27] width 186 height 22
paste input "8483840135"
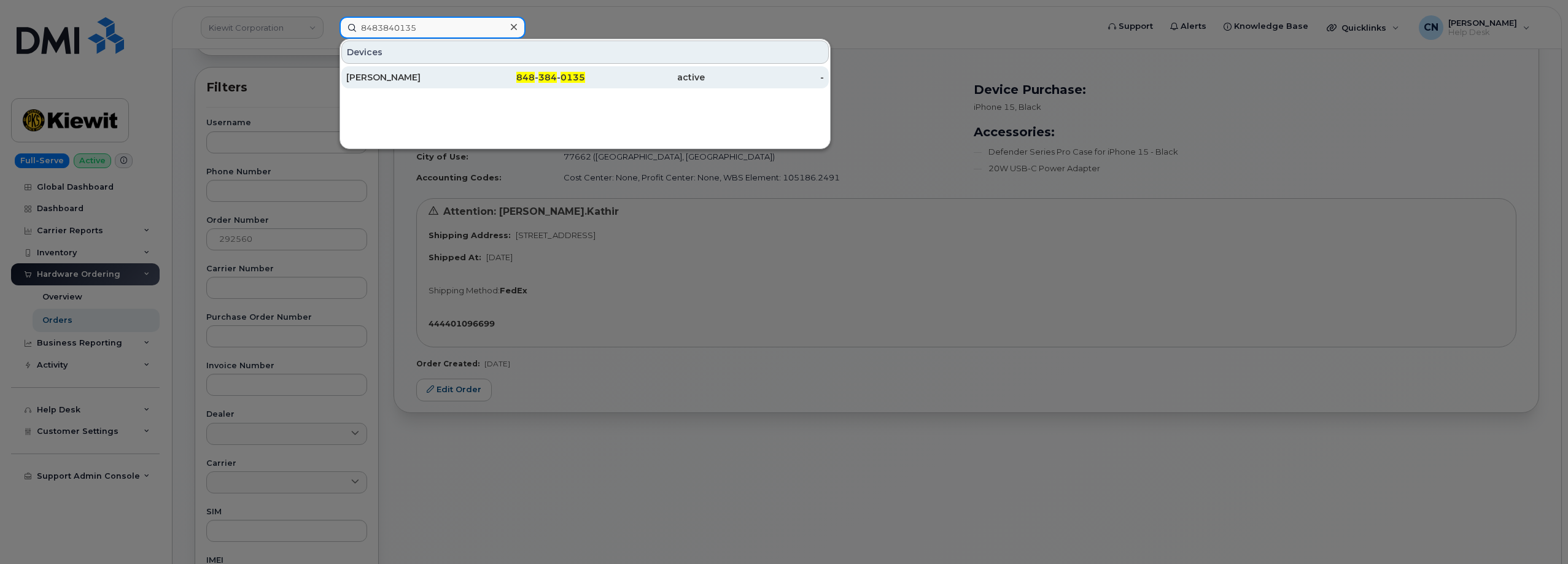
type input "8483840135"
click at [426, 81] on div "[PERSON_NAME]" at bounding box center [406, 77] width 120 height 12
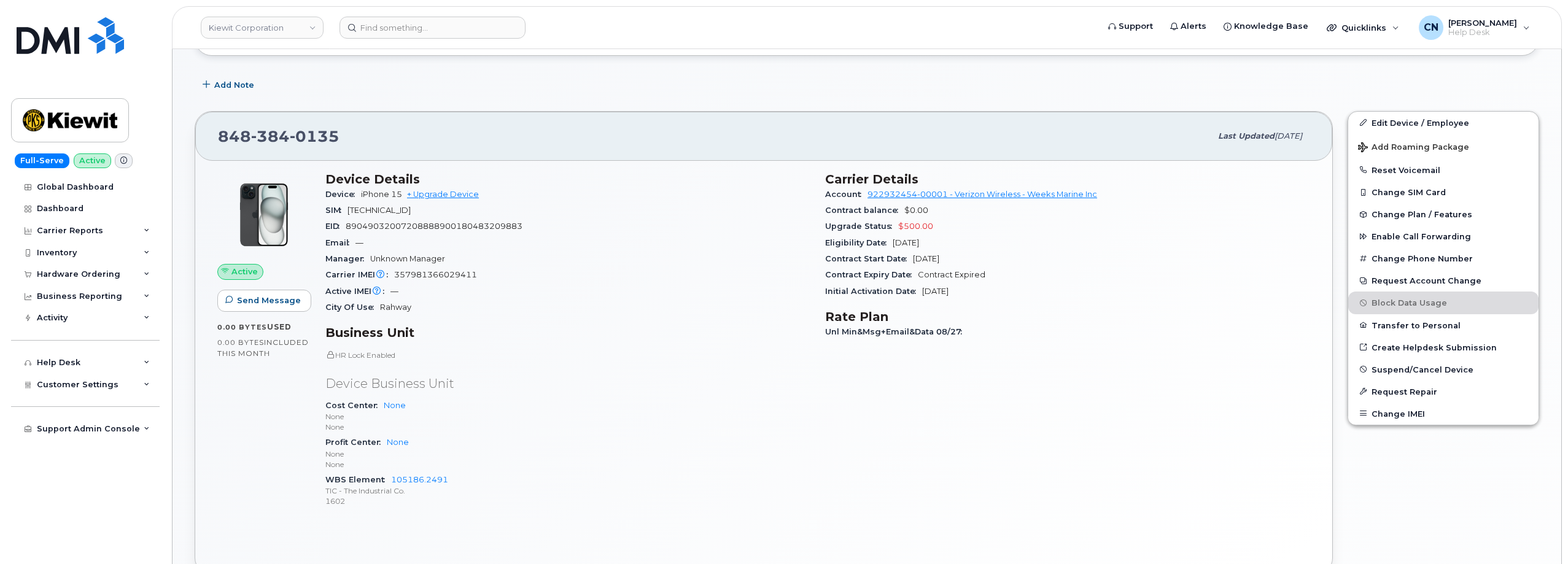
scroll to position [246, 0]
click at [549, 381] on p "Device Business Unit" at bounding box center [568, 380] width 485 height 18
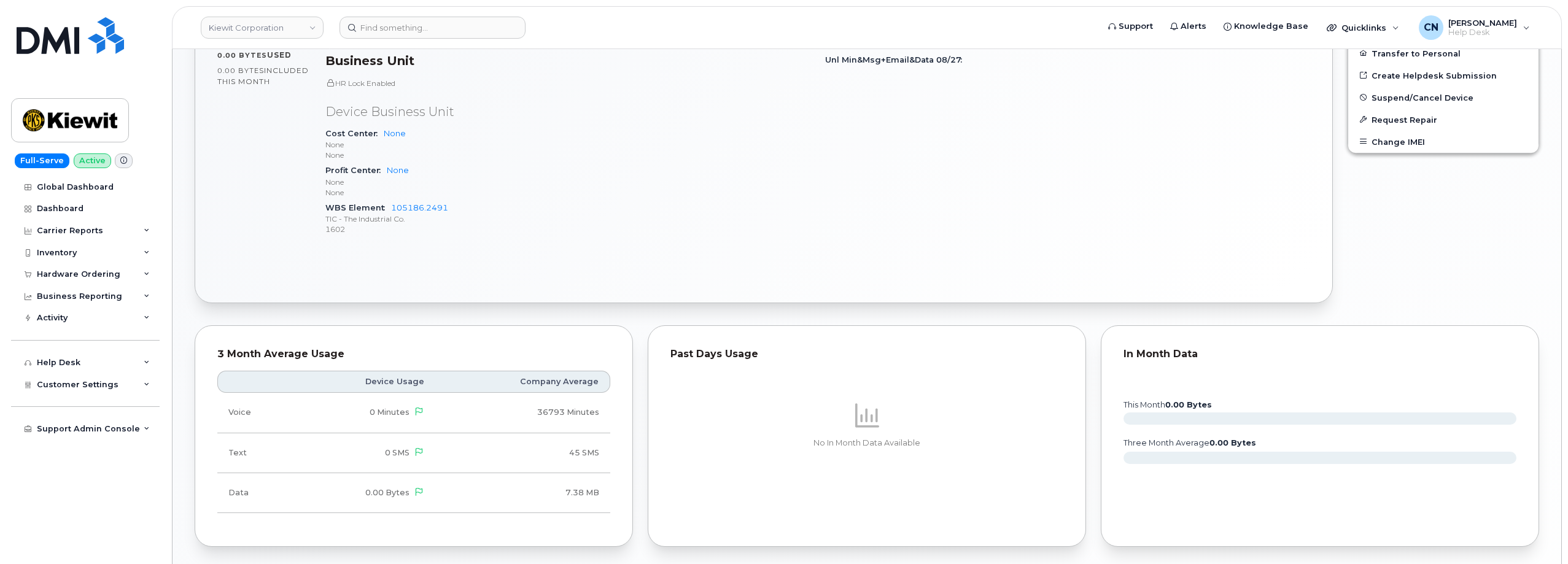
scroll to position [794, 0]
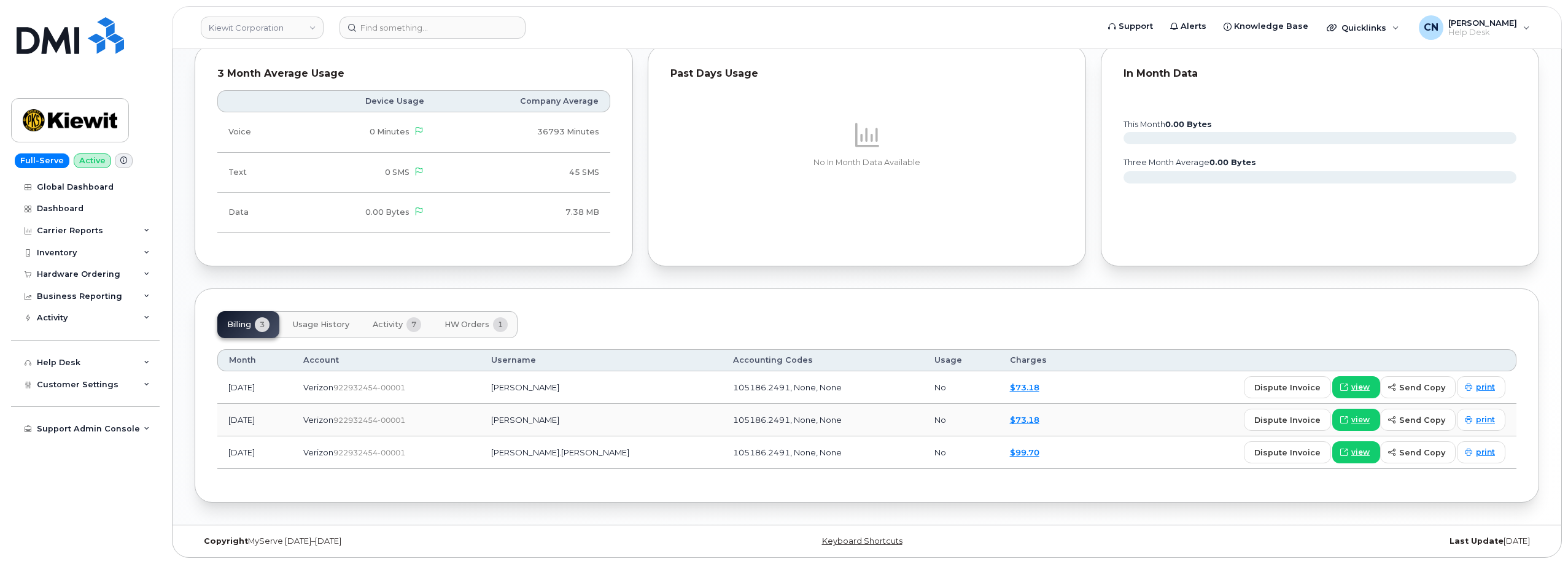
click at [388, 322] on span "Activity" at bounding box center [387, 324] width 30 height 10
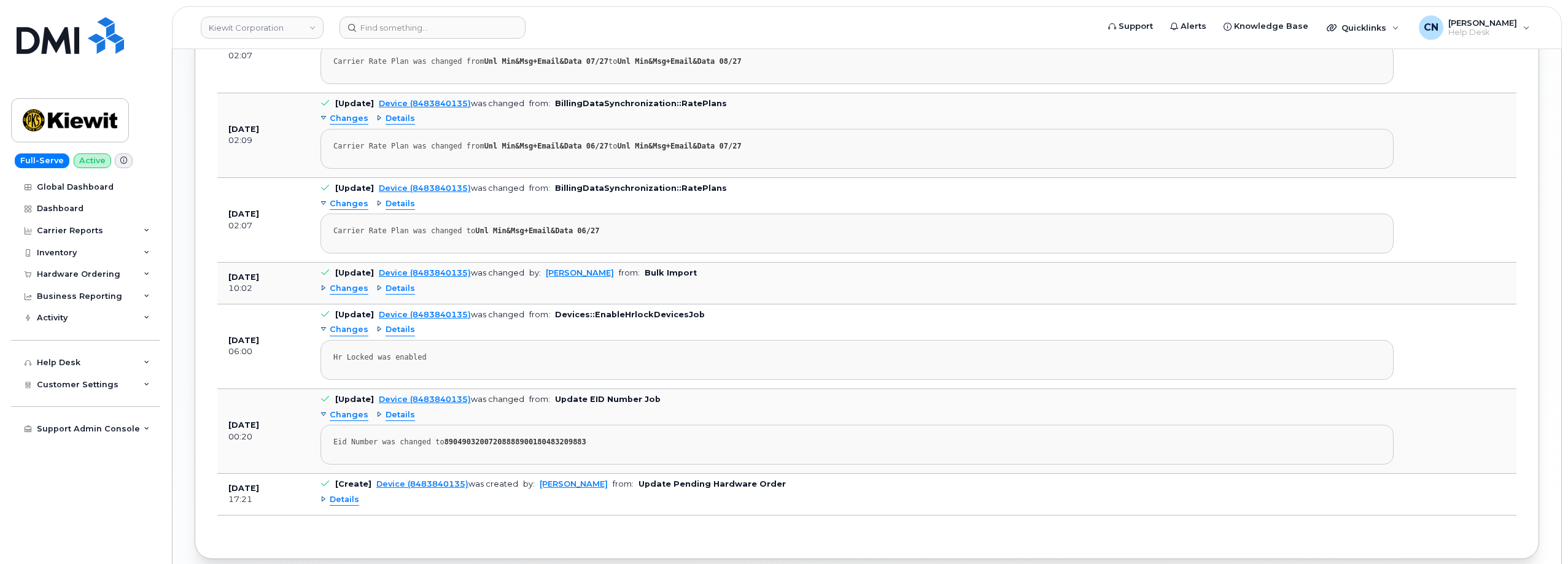
scroll to position [1217, 0]
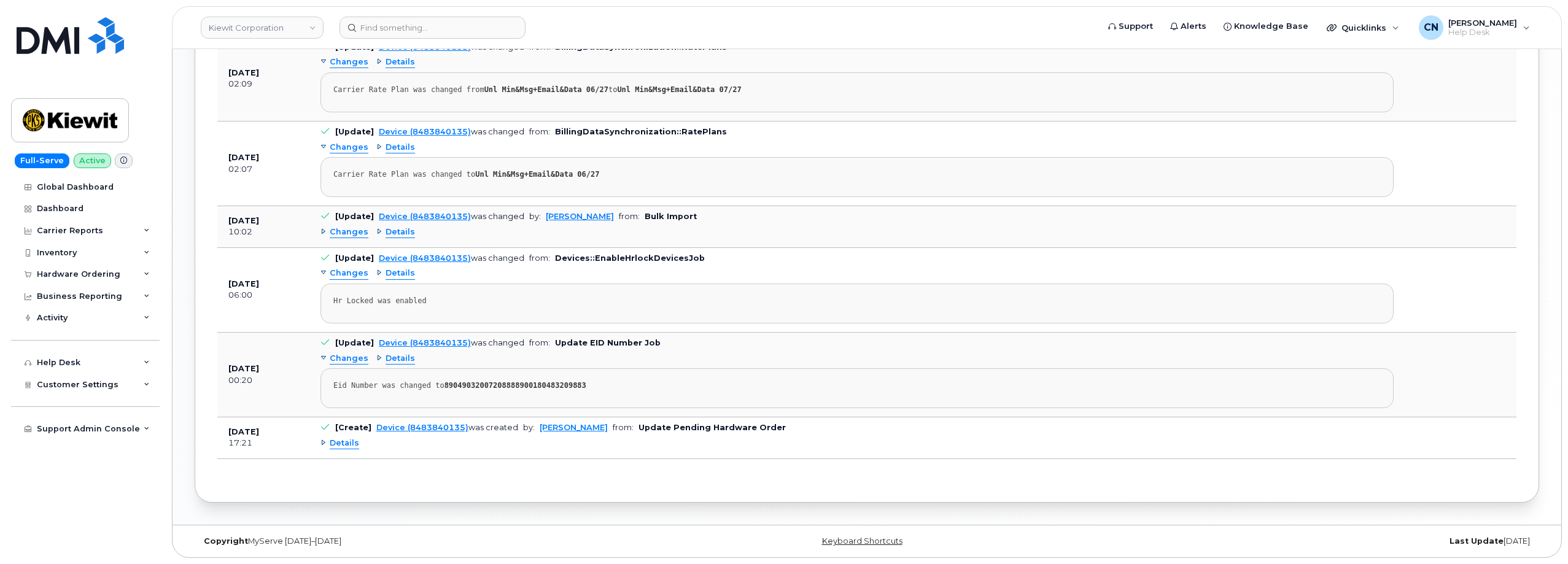
click at [341, 444] on span "Details" at bounding box center [344, 443] width 30 height 11
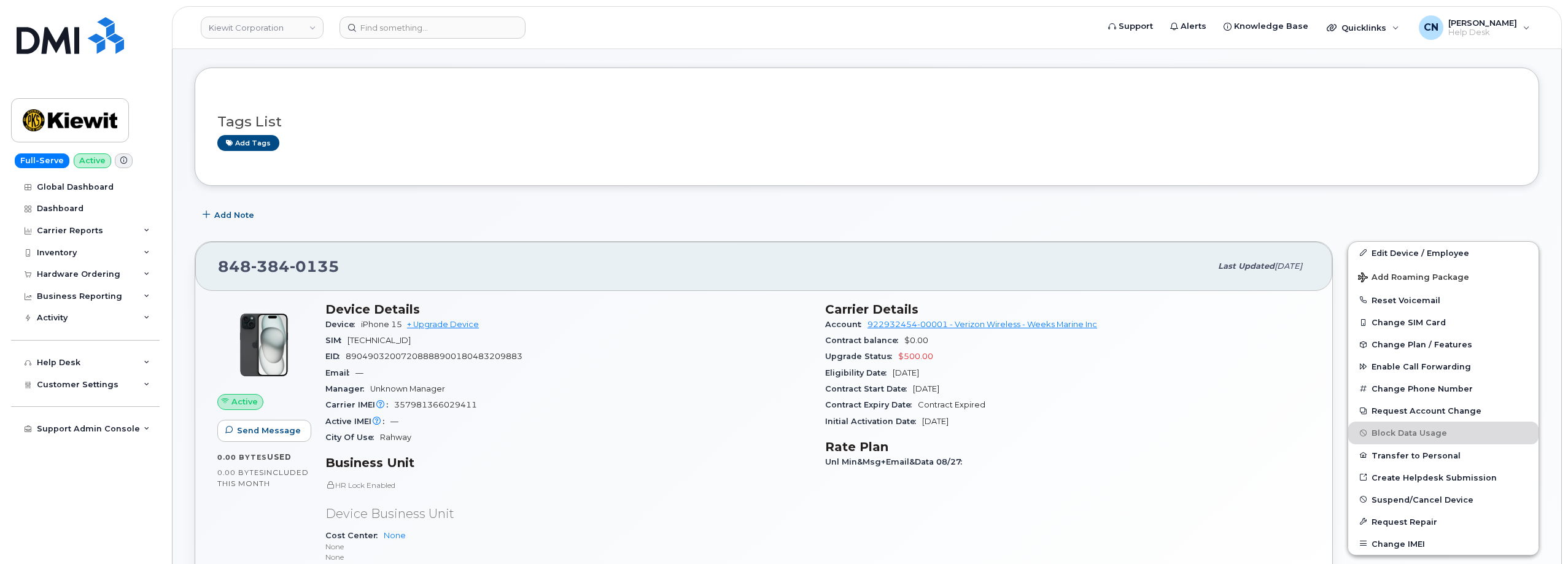
scroll to position [0, 0]
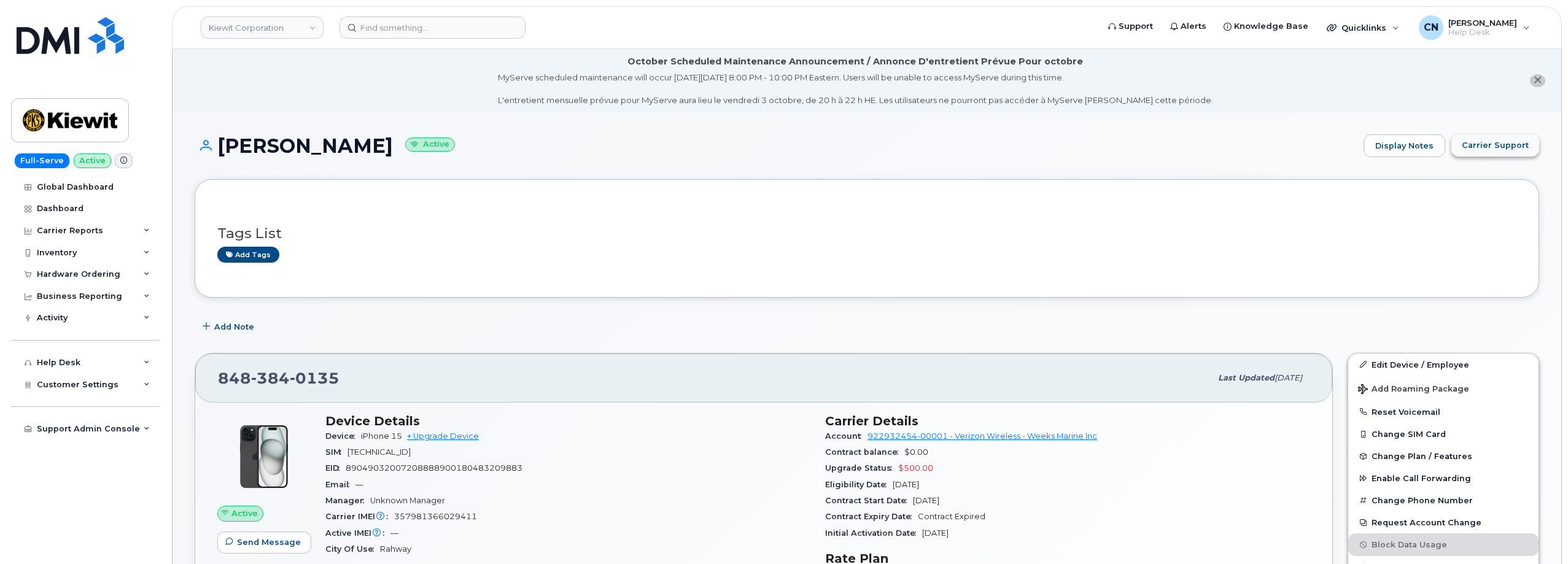
click at [1494, 142] on span "Carrier Support" at bounding box center [1495, 145] width 67 height 11
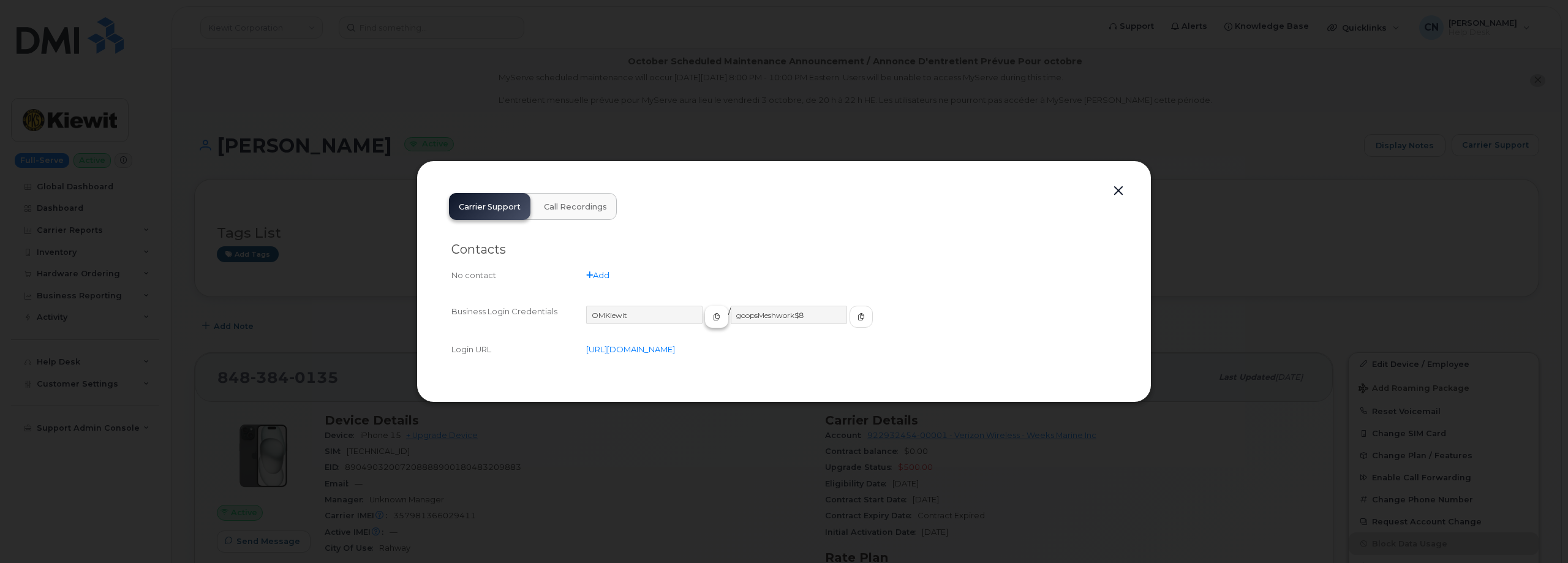
drag, startPoint x: 707, startPoint y: 318, endPoint x: 694, endPoint y: 318, distance: 13.0
click at [705, 318] on button "button" at bounding box center [717, 316] width 24 height 22
click at [850, 323] on button "button" at bounding box center [861, 316] width 24 height 22
click at [1123, 193] on button "button" at bounding box center [1119, 191] width 18 height 18
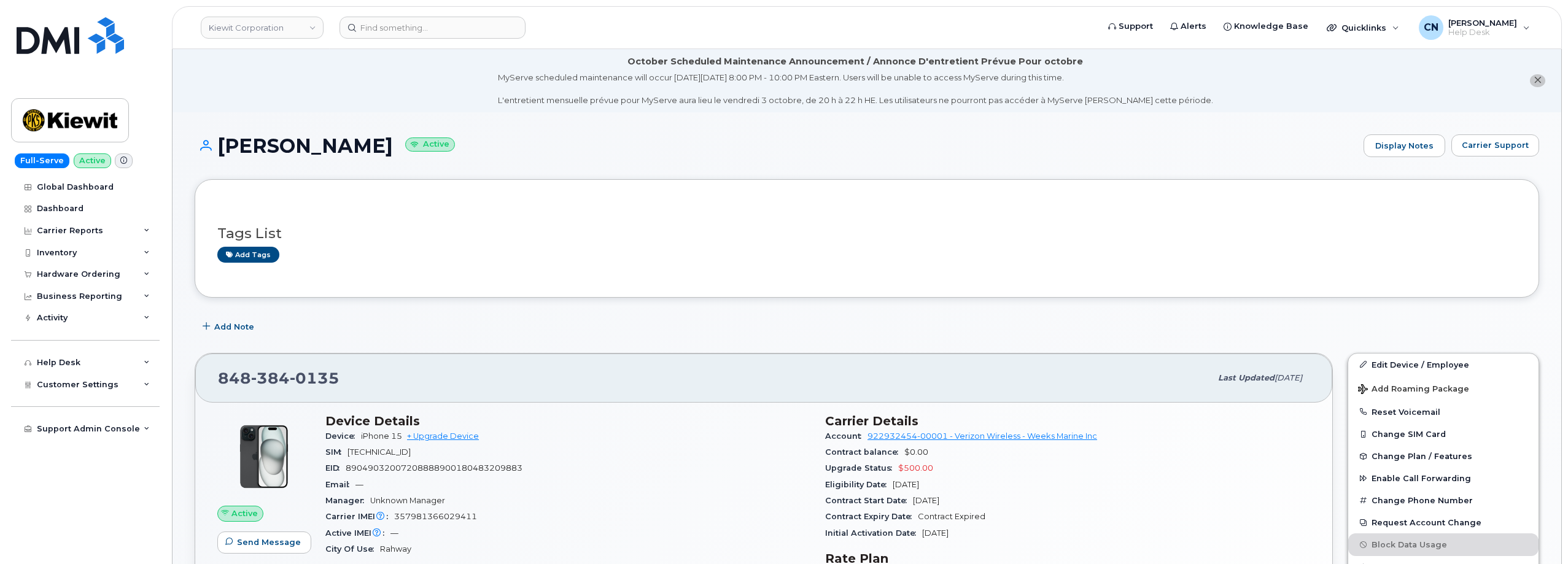
click at [1114, 185] on div "Tags List Add tags" at bounding box center [867, 238] width 1344 height 118
click at [1498, 137] on button "Carrier Support" at bounding box center [1495, 145] width 88 height 22
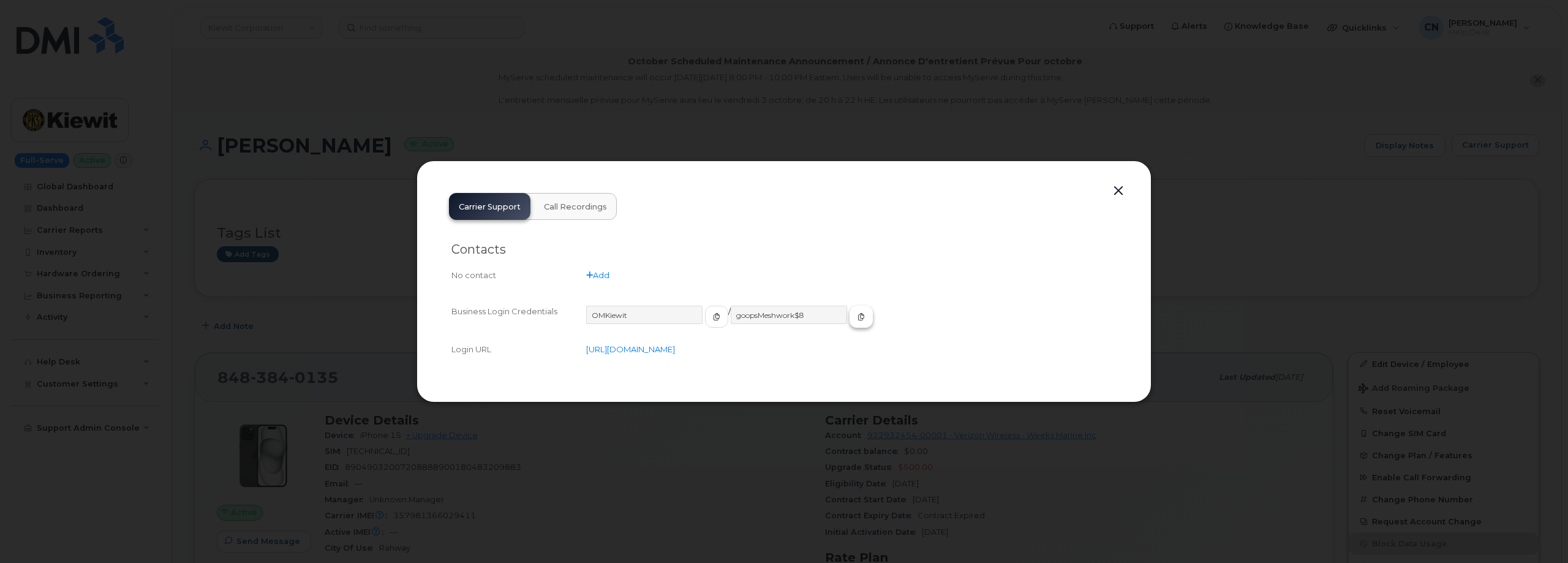
click at [850, 312] on button "button" at bounding box center [861, 316] width 24 height 22
drag, startPoint x: 1127, startPoint y: 190, endPoint x: 1110, endPoint y: 197, distance: 18.4
click at [1126, 190] on button "button" at bounding box center [1119, 191] width 18 height 18
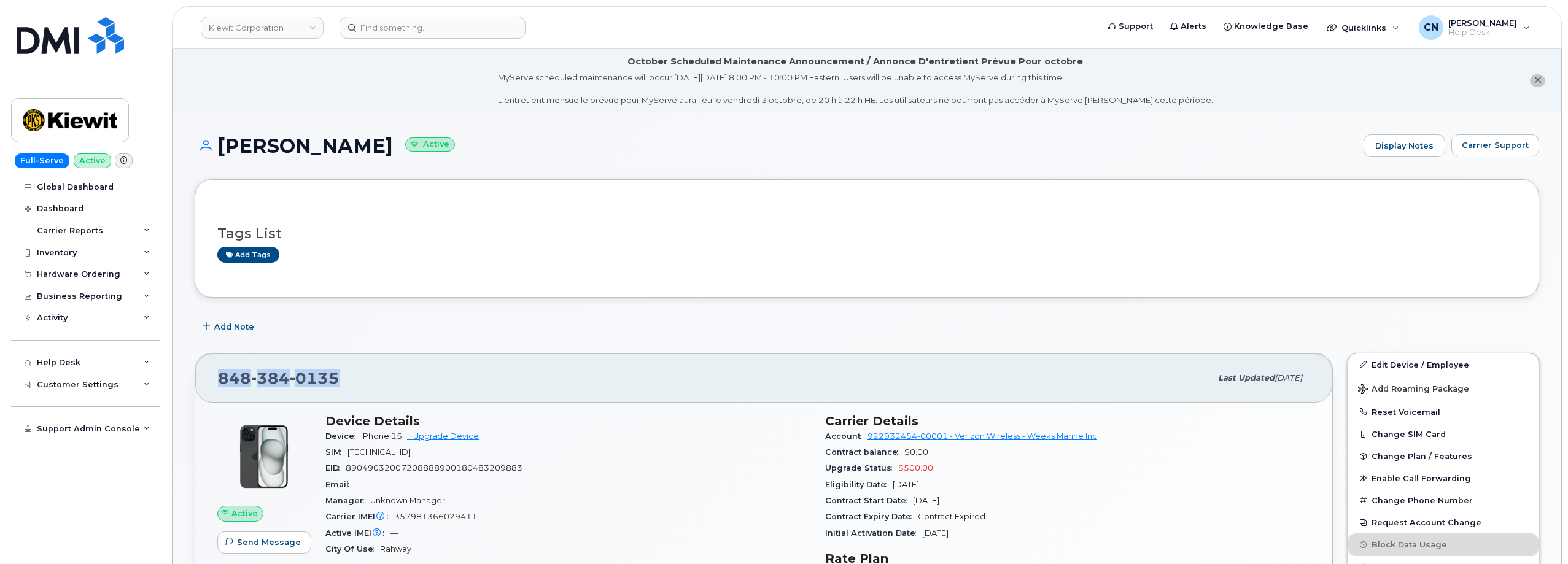
drag, startPoint x: 401, startPoint y: 378, endPoint x: 188, endPoint y: 363, distance: 213.5
copy span "848 384 0135"
click at [1445, 366] on link "Edit Device / Employee" at bounding box center [1443, 364] width 190 height 22
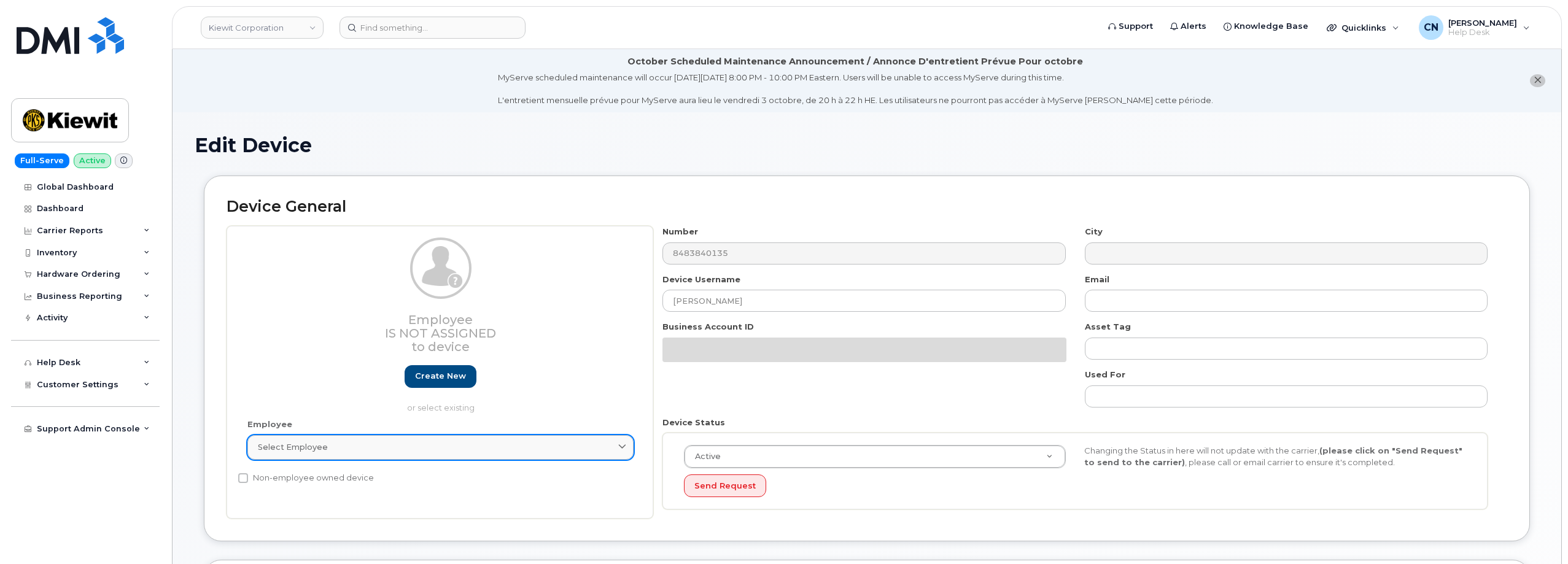
drag, startPoint x: 366, startPoint y: 459, endPoint x: 366, endPoint y: 452, distance: 7.0
click at [365, 456] on link "Select employee" at bounding box center [440, 447] width 386 height 24
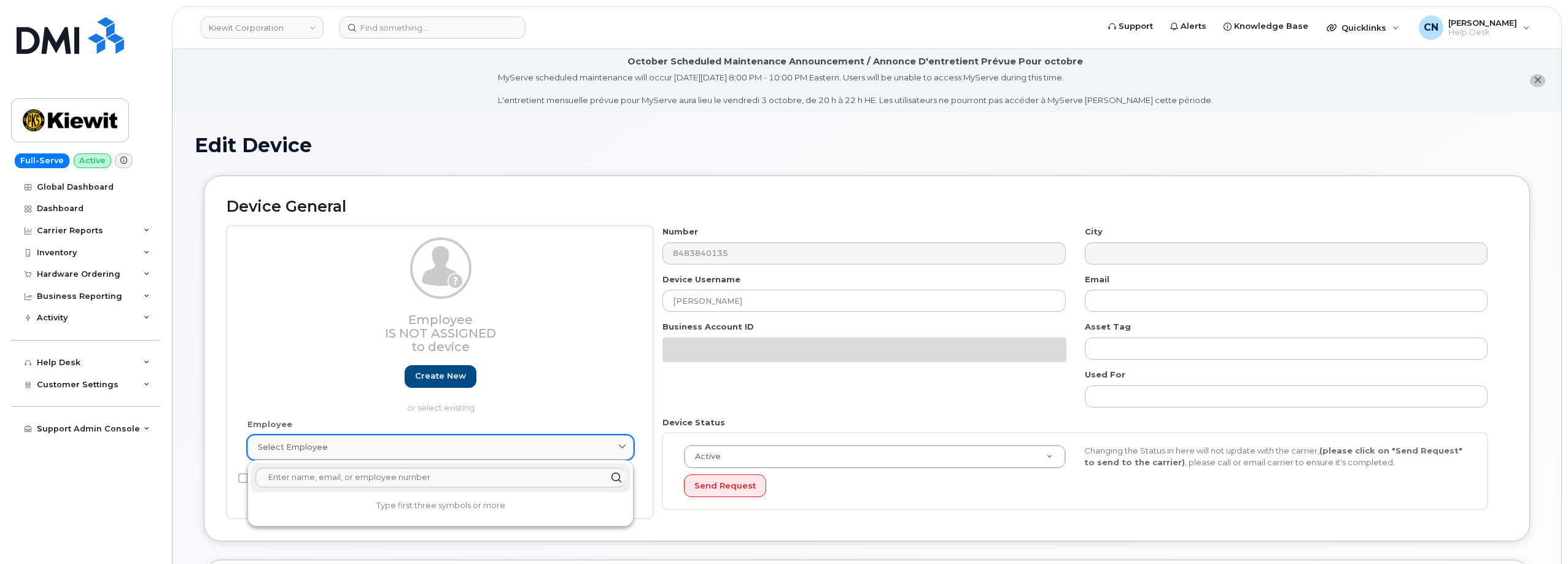
click at [370, 447] on div "Select employee" at bounding box center [440, 446] width 365 height 11
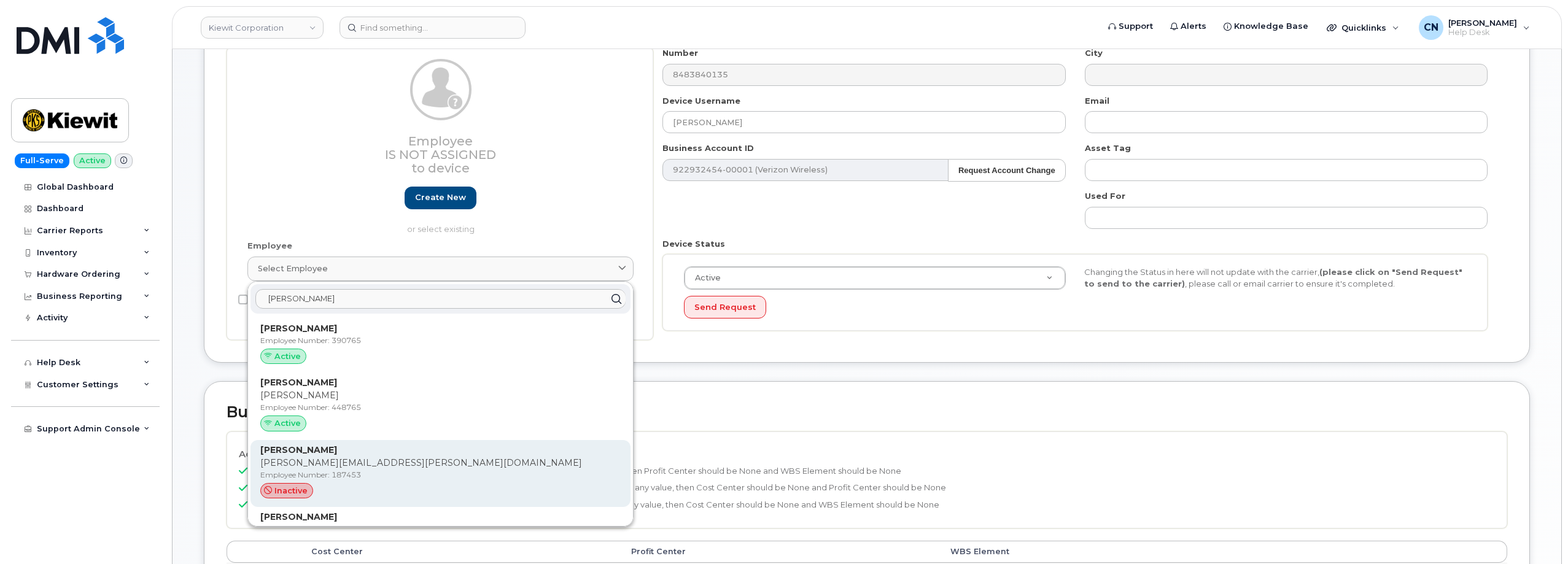
scroll to position [184, 0]
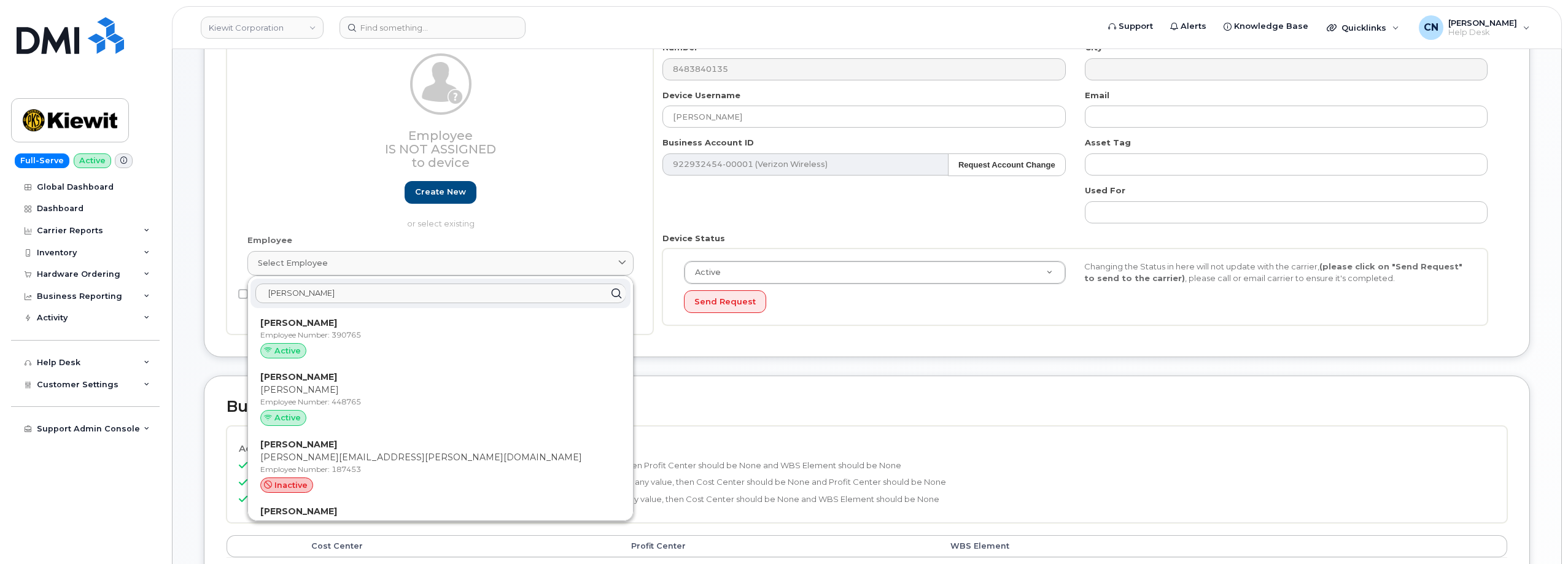
click at [328, 298] on input "Robert Allen" at bounding box center [440, 294] width 370 height 20
drag, startPoint x: 332, startPoint y: 293, endPoint x: 141, endPoint y: 288, distance: 191.1
click at [172, 287] on div "Kiewit Corporation Support Alerts Knowledge Base Quicklinks Suspend / Cancel De…" at bounding box center [866, 443] width 1389 height 1158
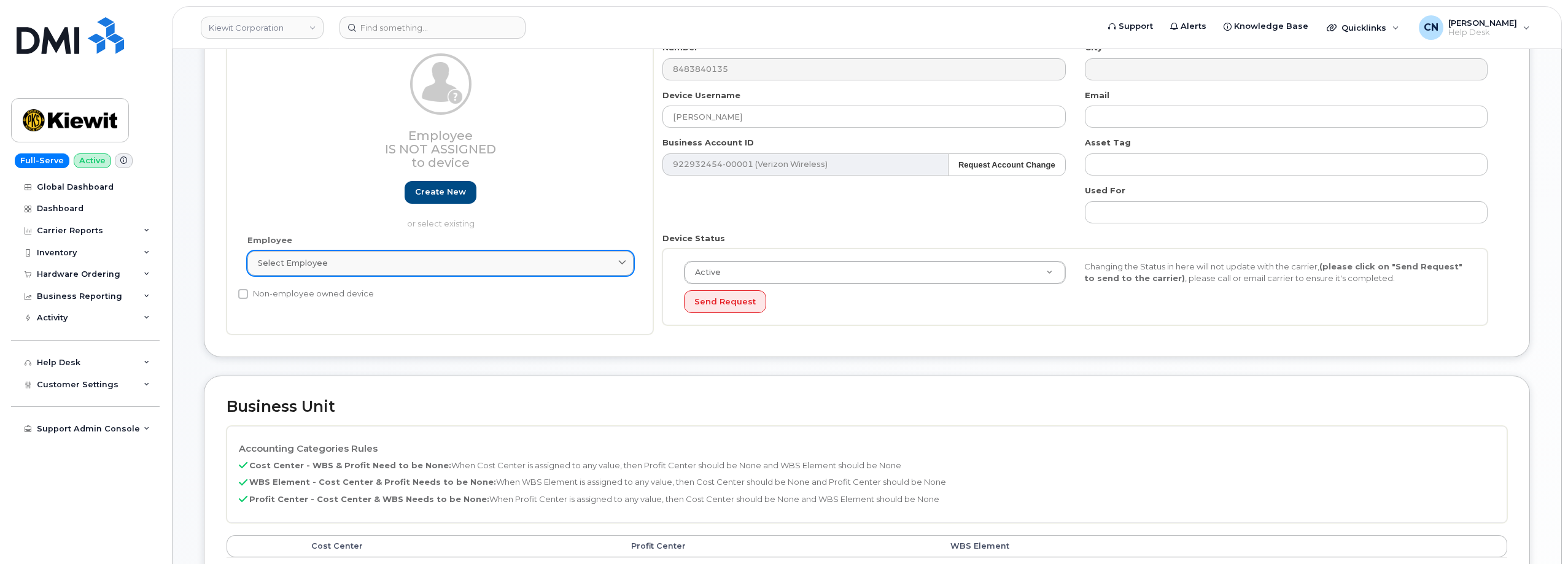
click at [285, 263] on span "Select employee" at bounding box center [293, 263] width 70 height 11
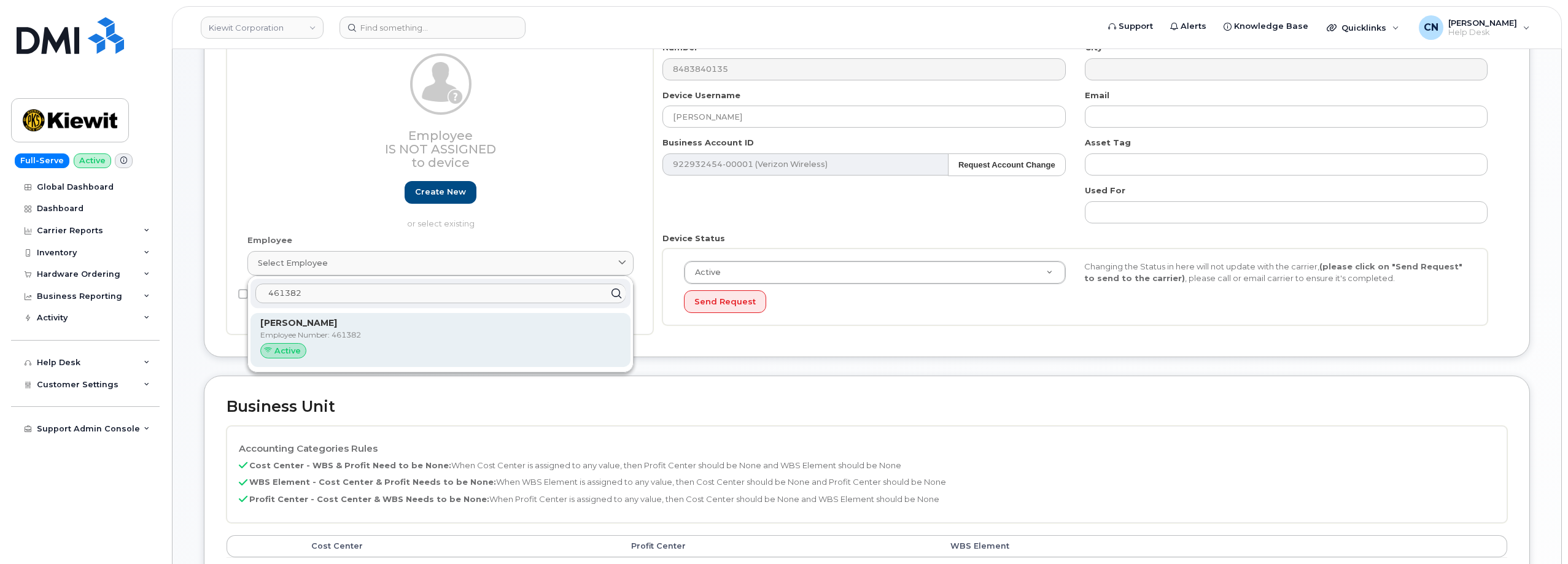
type input "461382"
click at [368, 330] on p "Employee Number: 461382" at bounding box center [440, 335] width 360 height 11
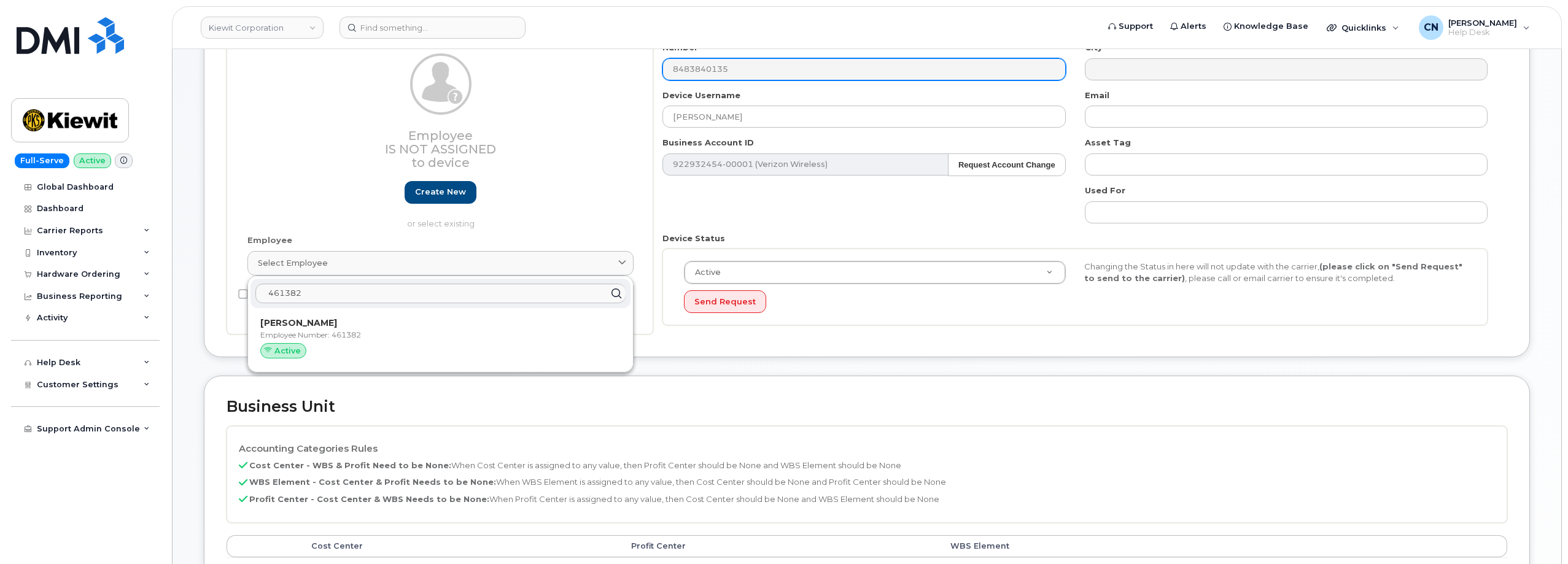
type input "461382"
type input "[PERSON_NAME]"
type input "[EMAIL_ADDRESS][PERSON_NAME][PERSON_NAME][DOMAIN_NAME]"
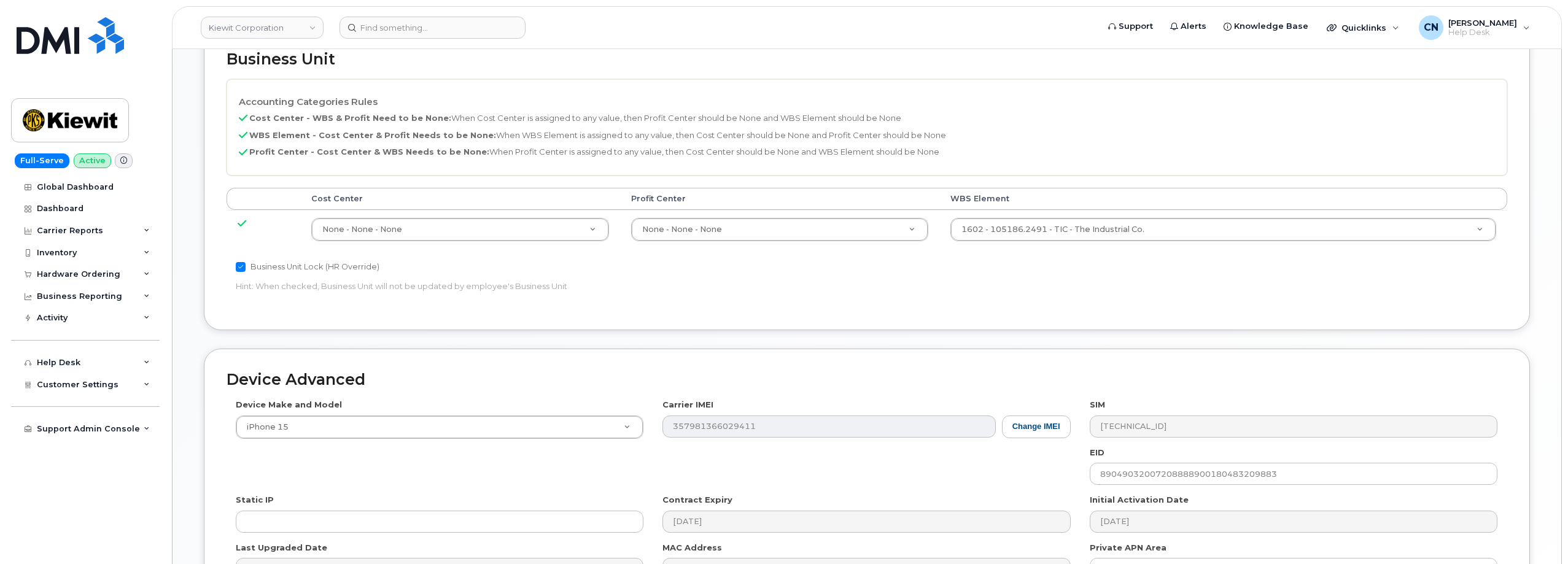
scroll to position [491, 0]
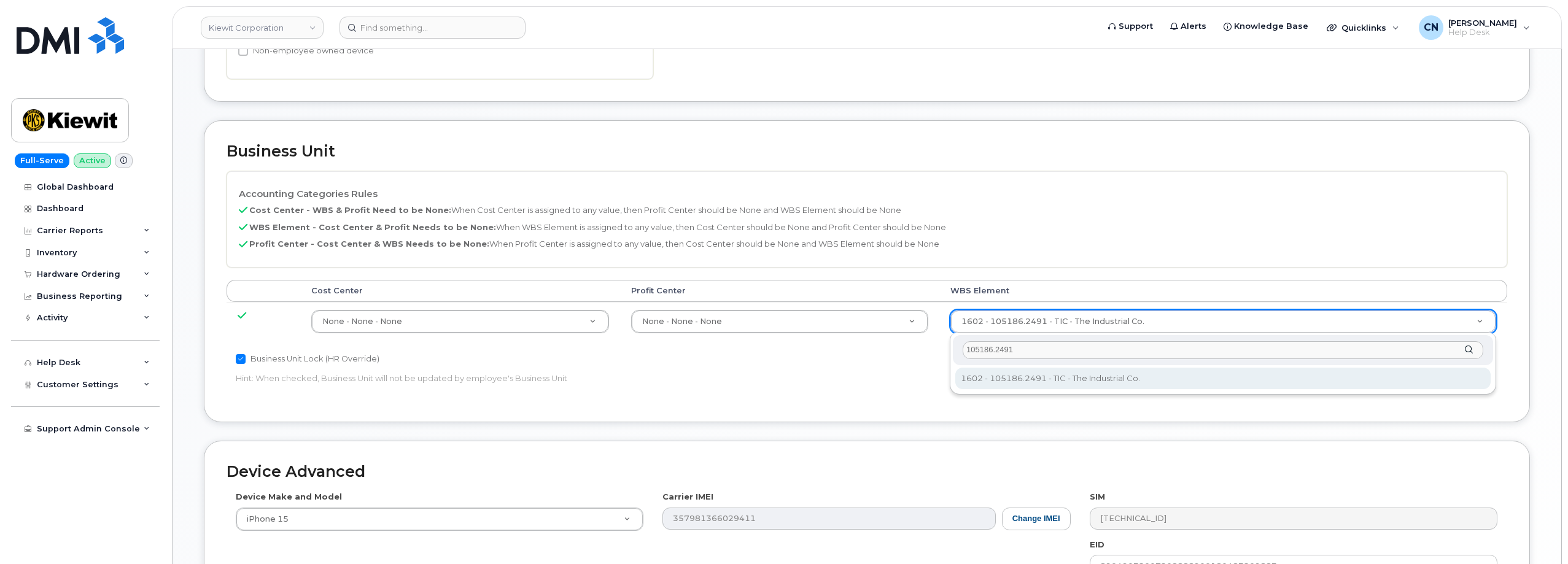
type input "105186.2491"
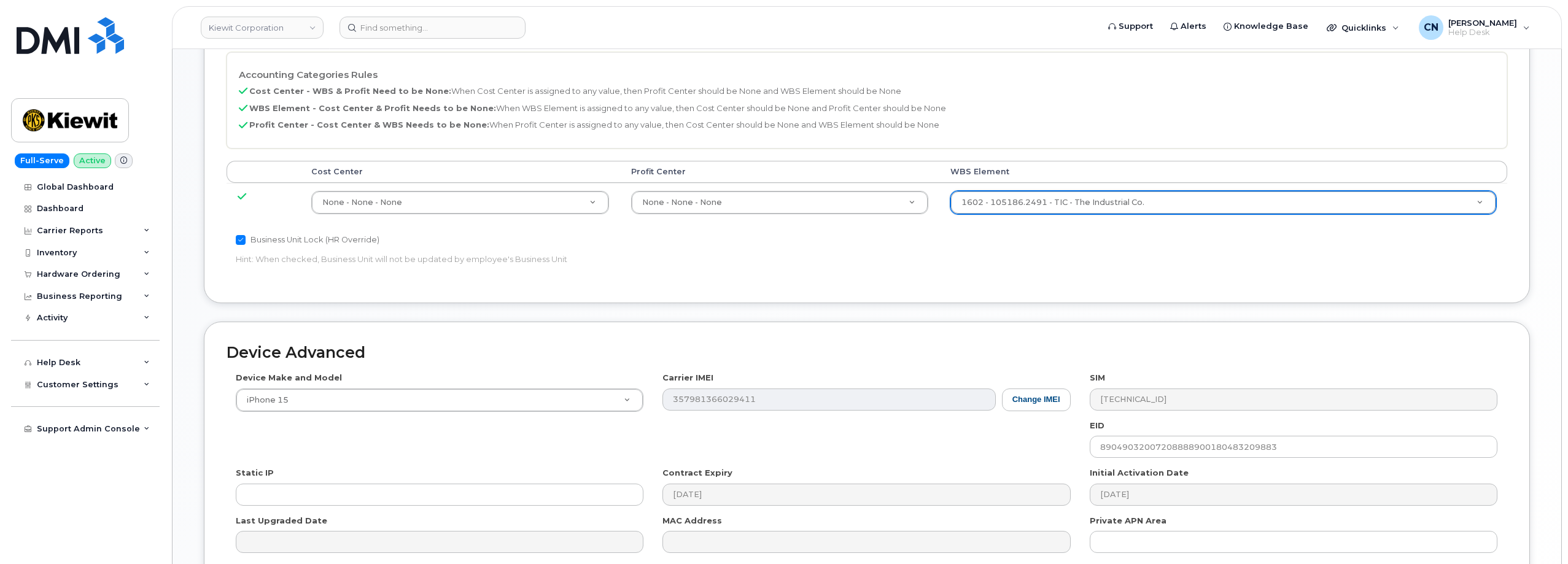
scroll to position [733, 0]
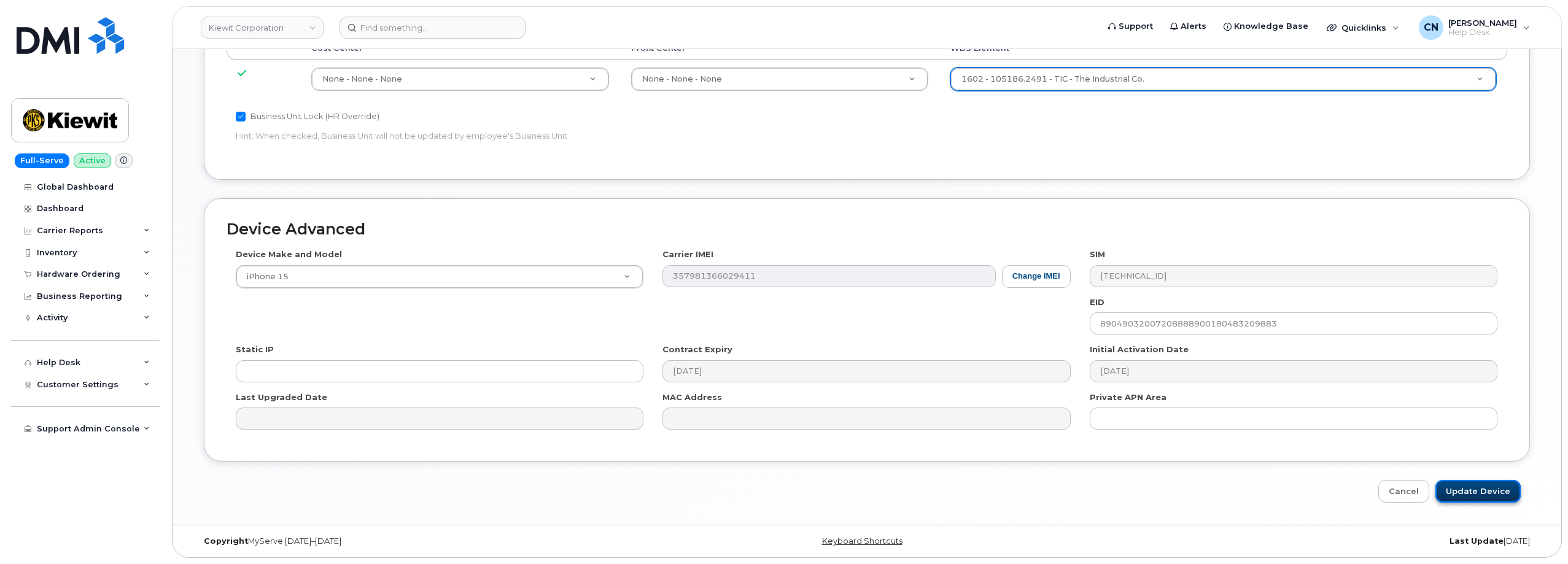
click at [1465, 487] on input "Update Device" at bounding box center [1478, 491] width 85 height 23
type input "Saving..."
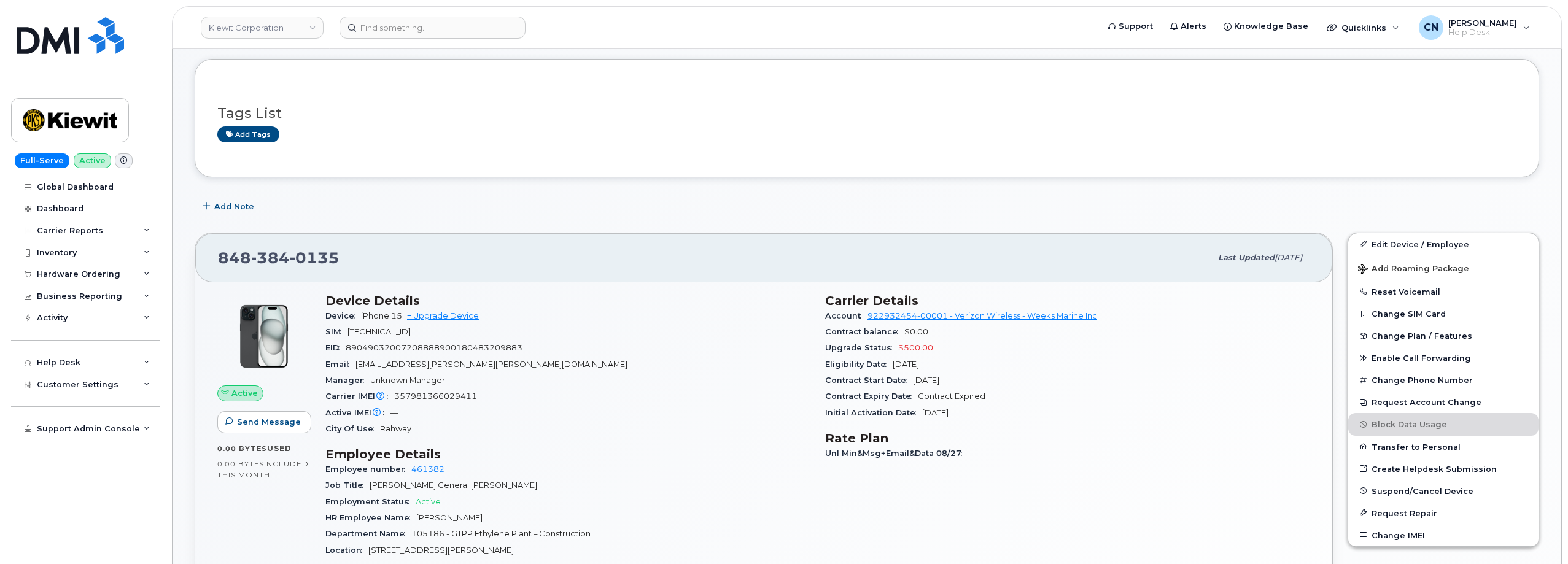
scroll to position [246, 0]
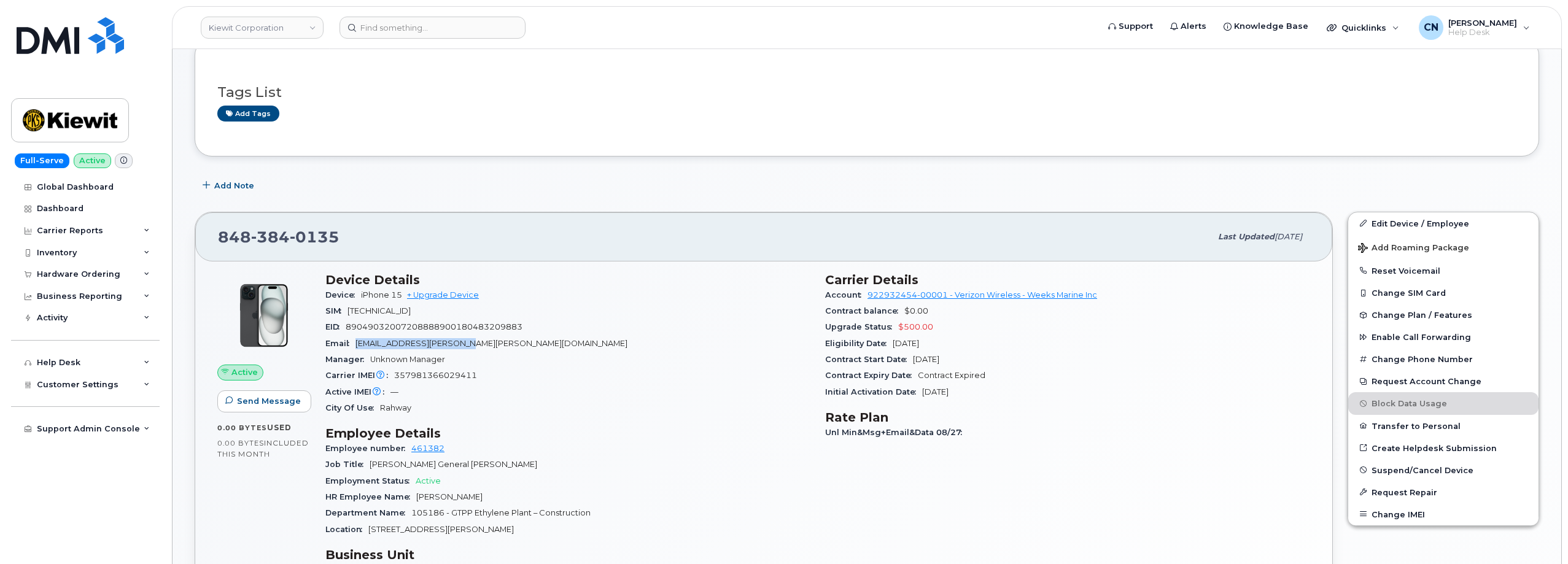
drag, startPoint x: 466, startPoint y: 340, endPoint x: 357, endPoint y: 347, distance: 109.2
click at [357, 347] on div "Email [EMAIL_ADDRESS][PERSON_NAME][PERSON_NAME][DOMAIN_NAME]" at bounding box center [568, 343] width 485 height 16
copy span "[EMAIL_ADDRESS][PERSON_NAME][PERSON_NAME][DOMAIN_NAME]"
